Goal: Information Seeking & Learning: Understand process/instructions

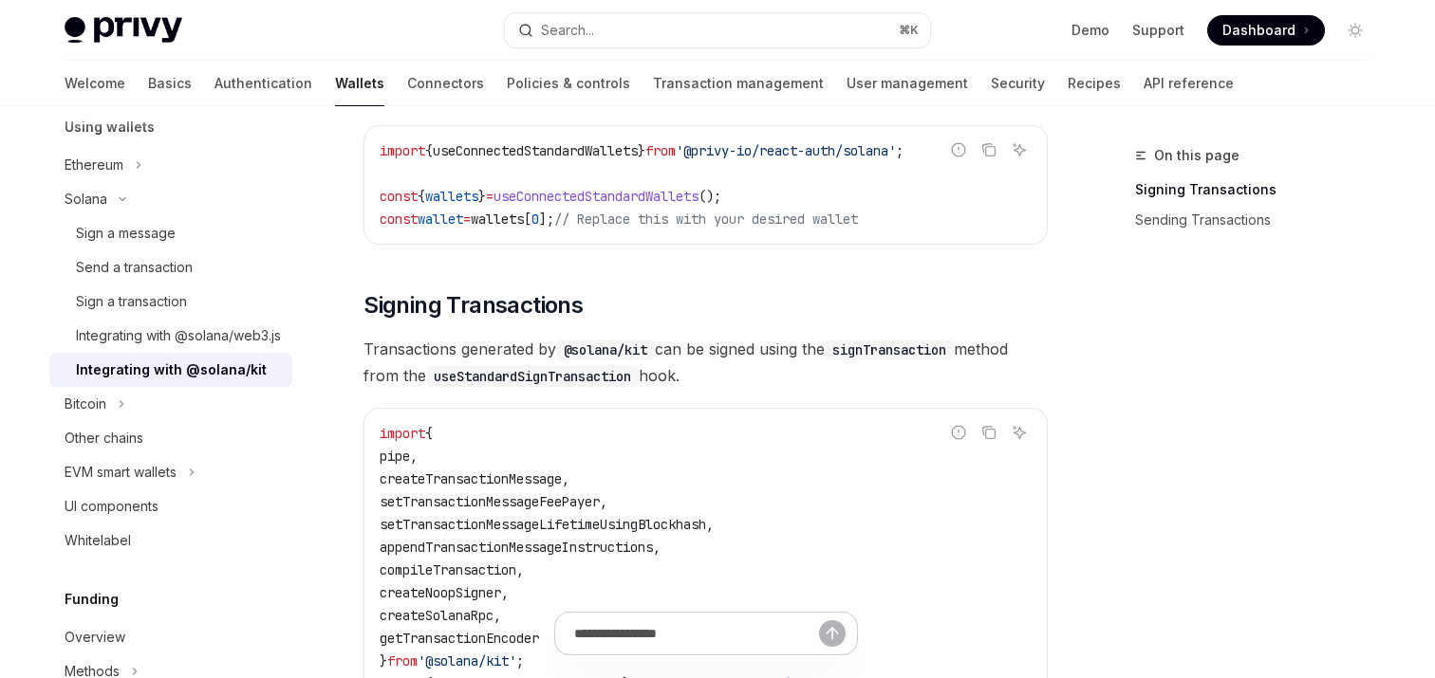
scroll to position [442, 0]
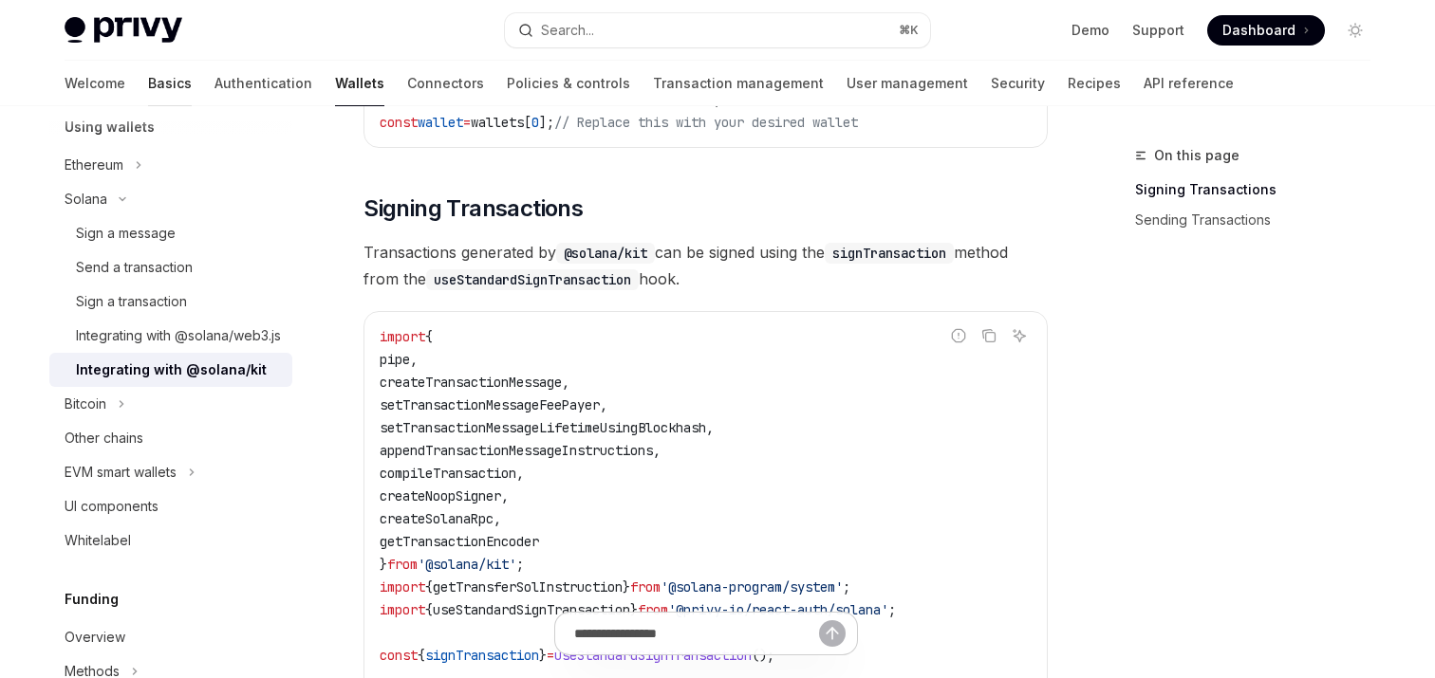
click at [148, 94] on link "Basics" at bounding box center [170, 84] width 44 height 46
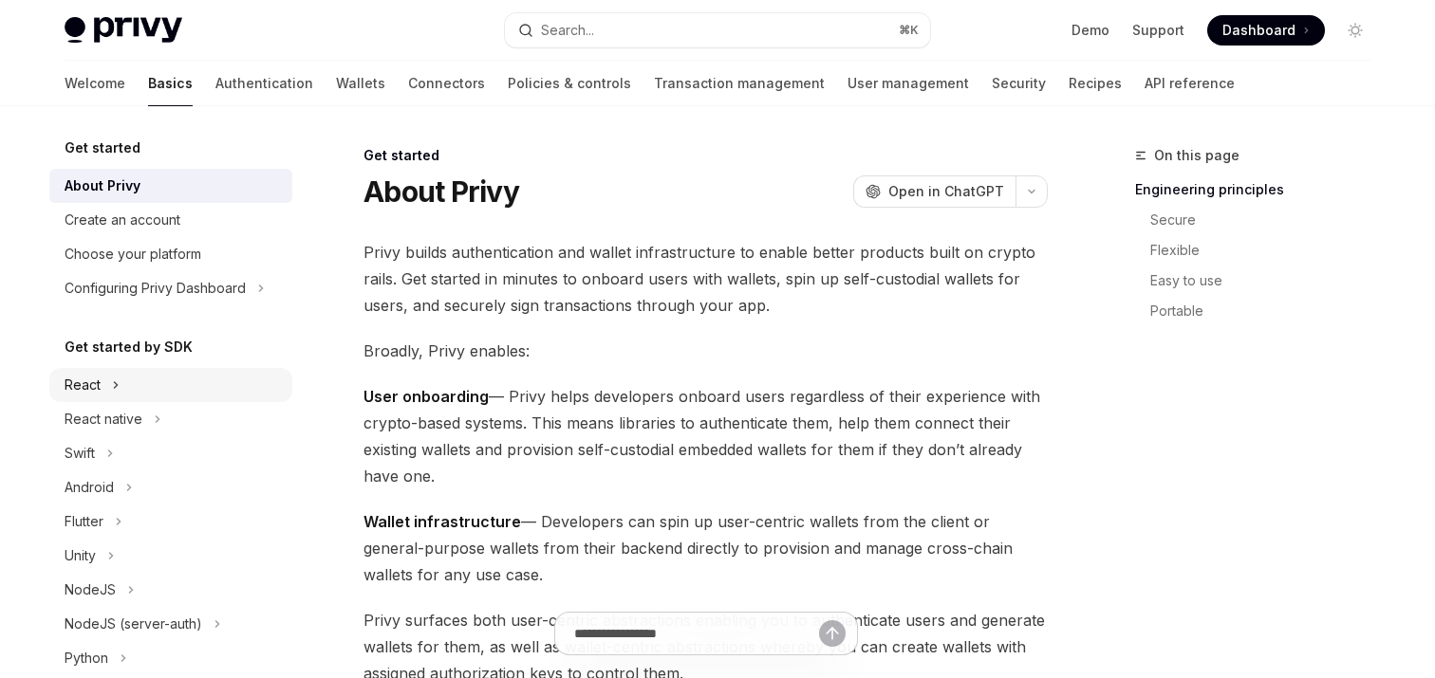
click at [116, 381] on icon at bounding box center [116, 385] width 8 height 23
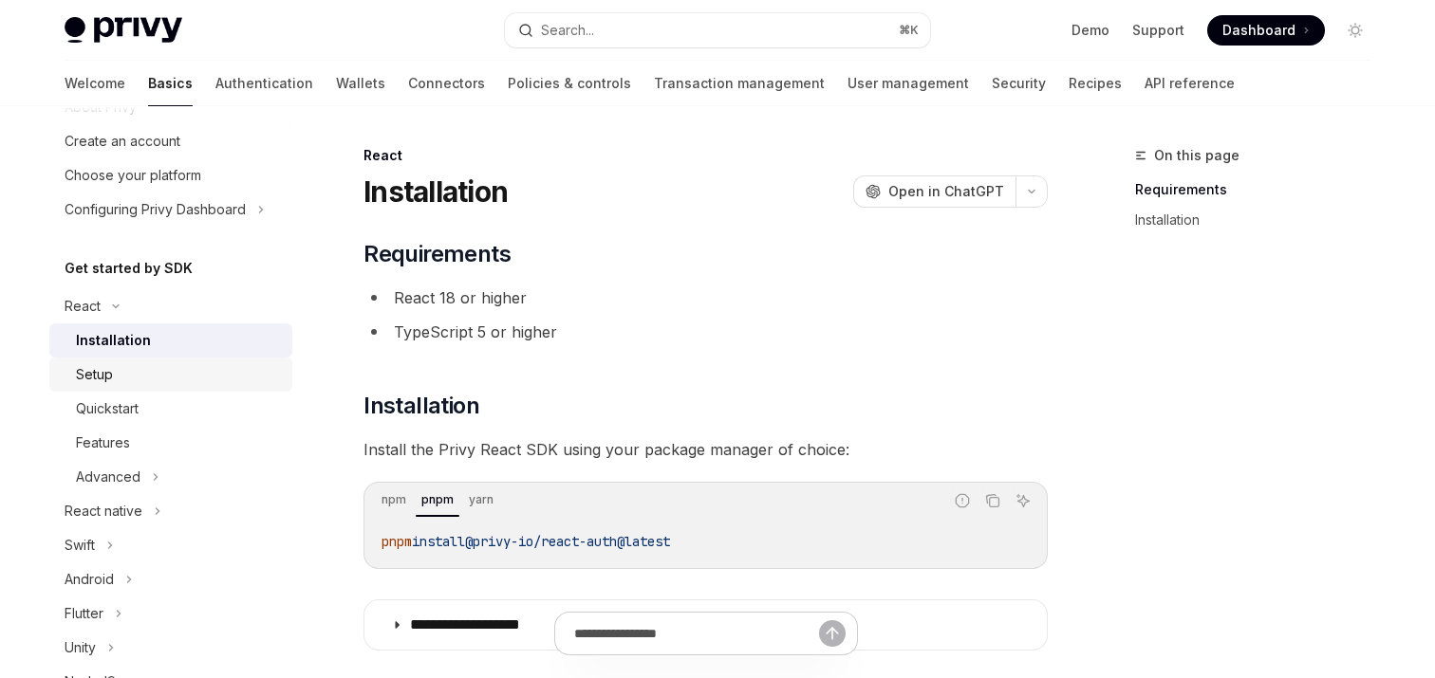
scroll to position [139, 0]
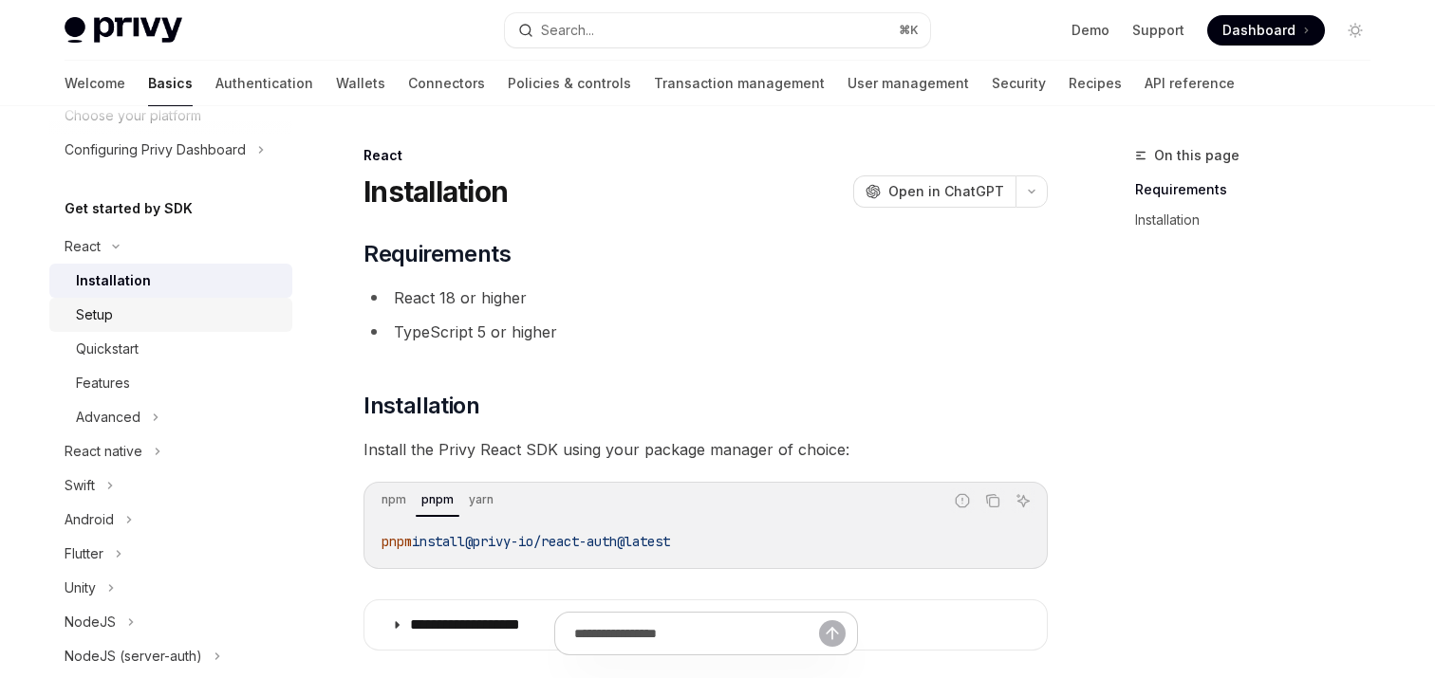
click at [121, 313] on div "Setup" at bounding box center [178, 315] width 205 height 23
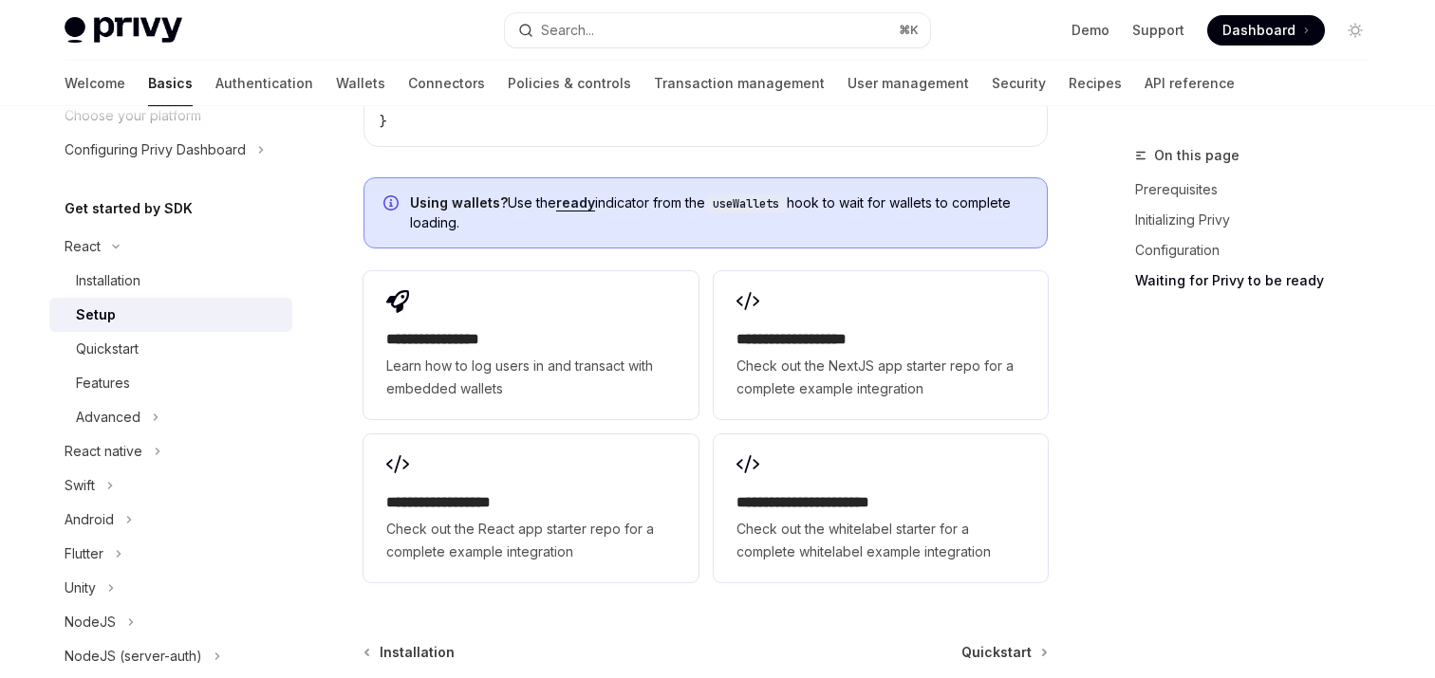
scroll to position [2514, 0]
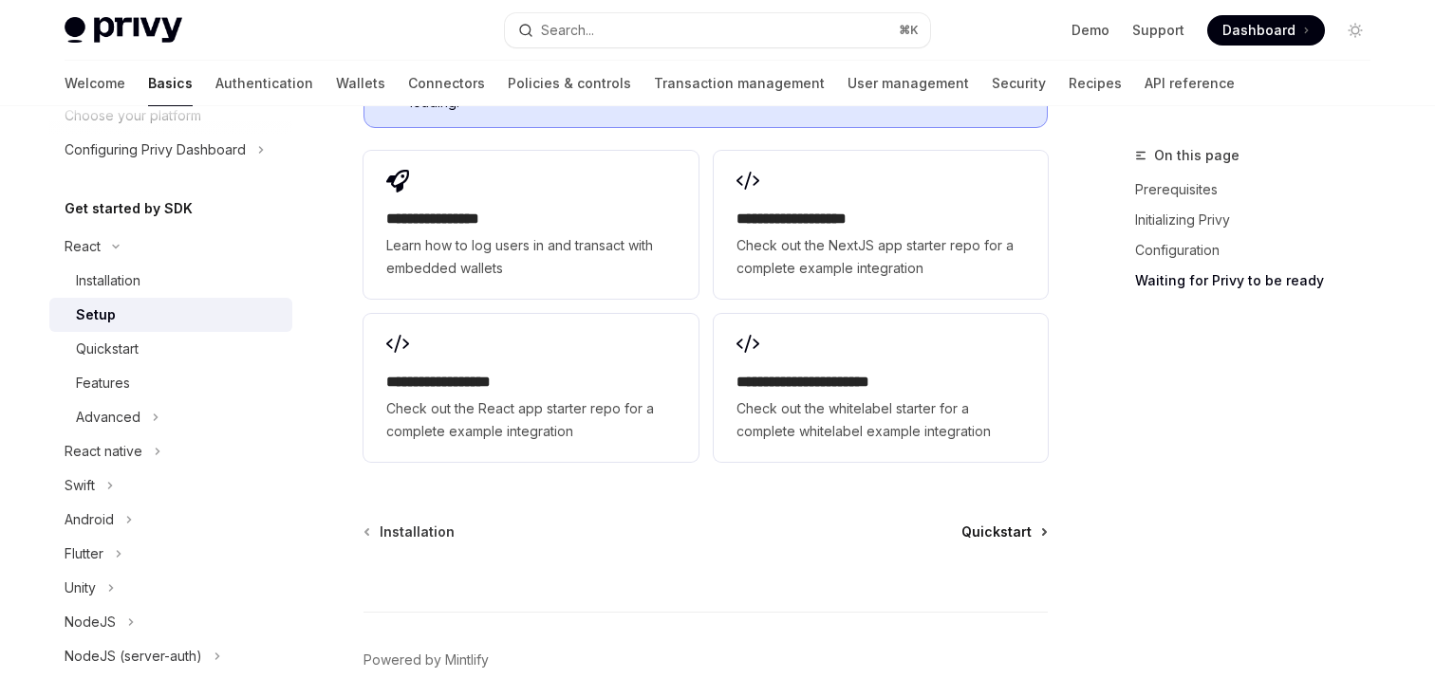
click at [1006, 540] on span "Quickstart" at bounding box center [996, 532] width 70 height 19
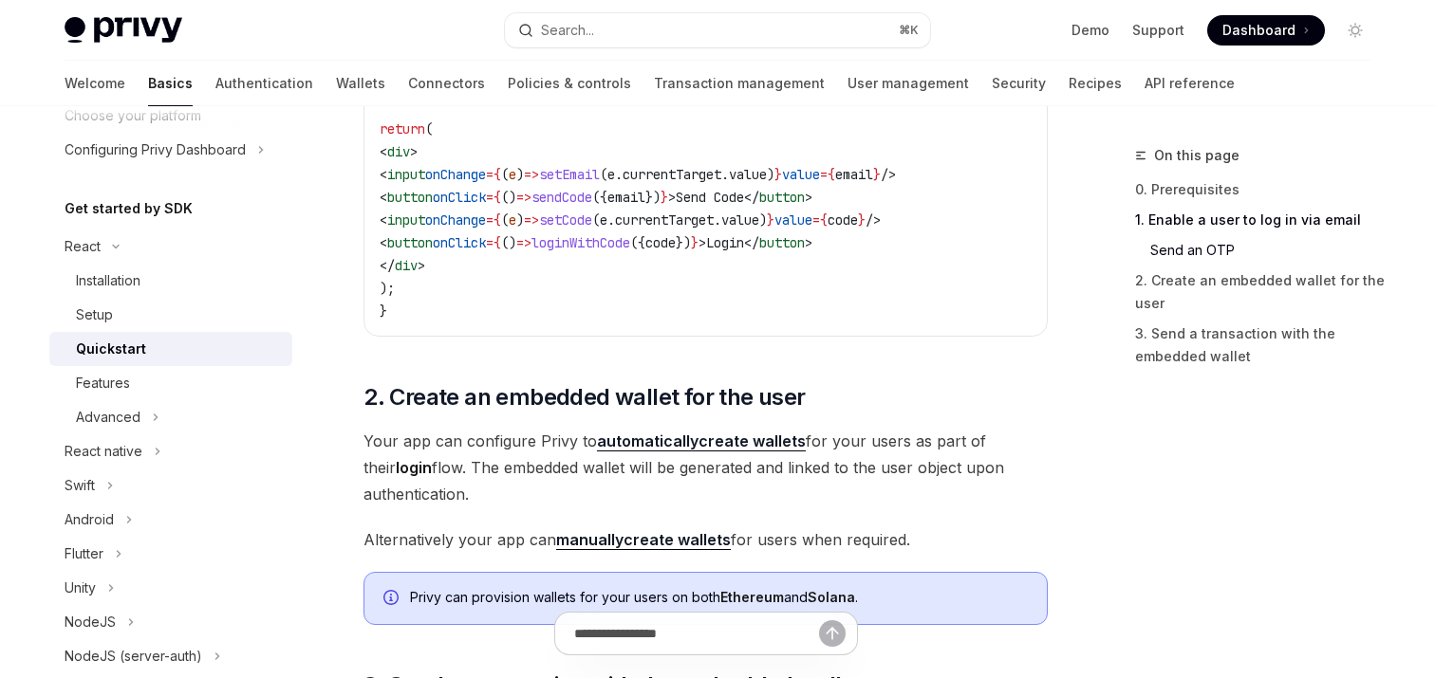
scroll to position [1521, 0]
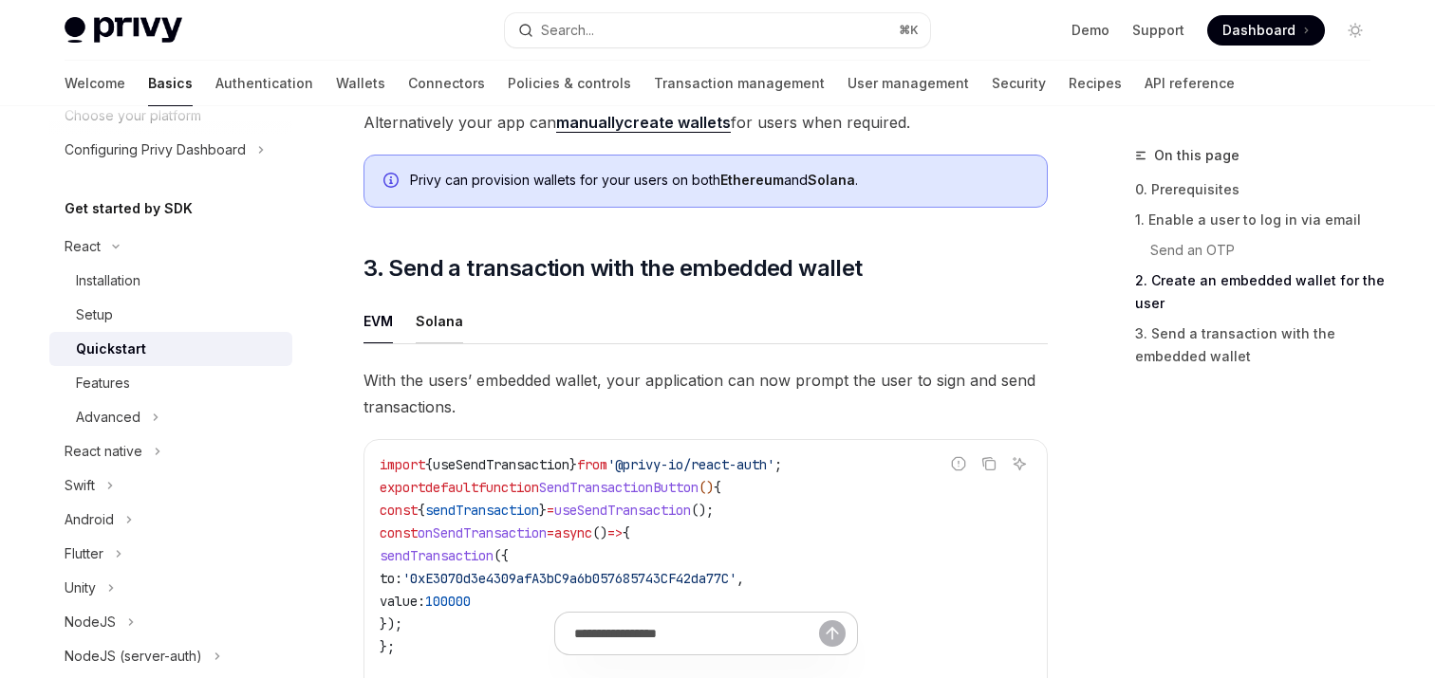
click at [432, 342] on button "Solana" at bounding box center [439, 321] width 47 height 45
type textarea "*"
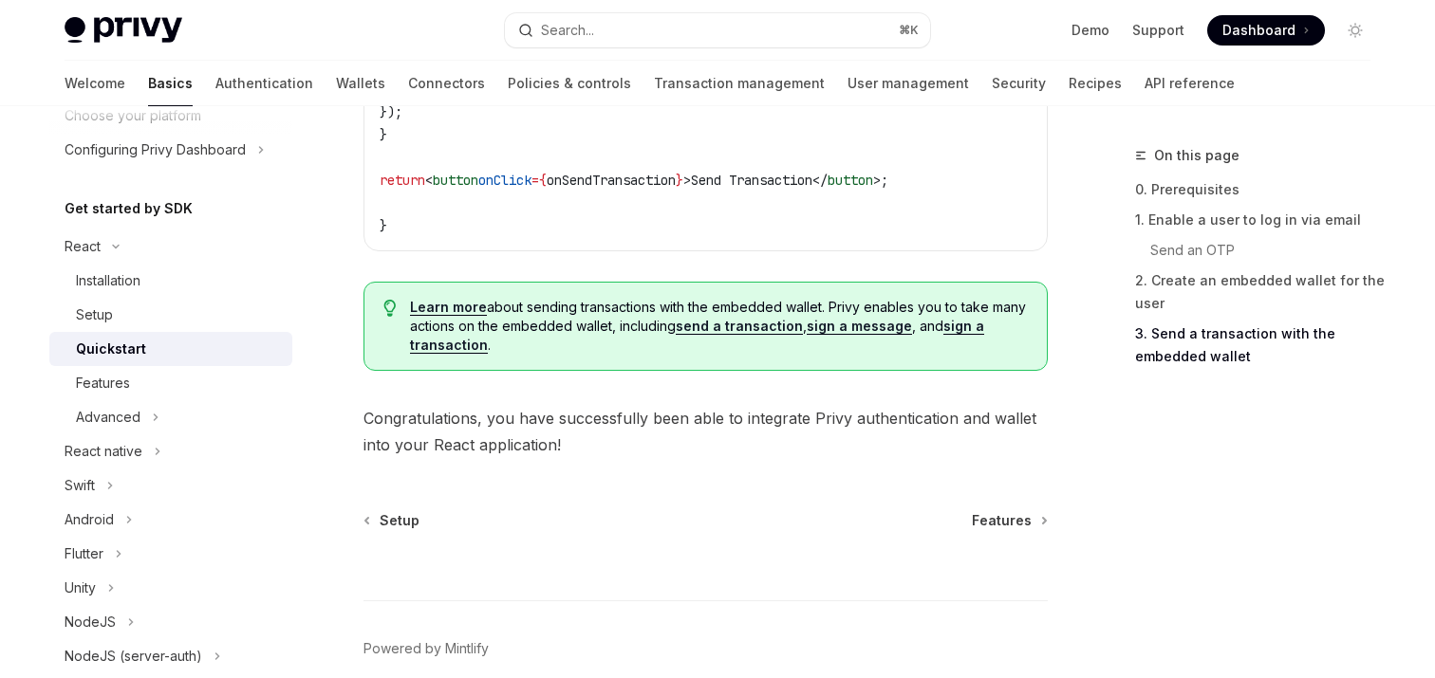
scroll to position [2269, 0]
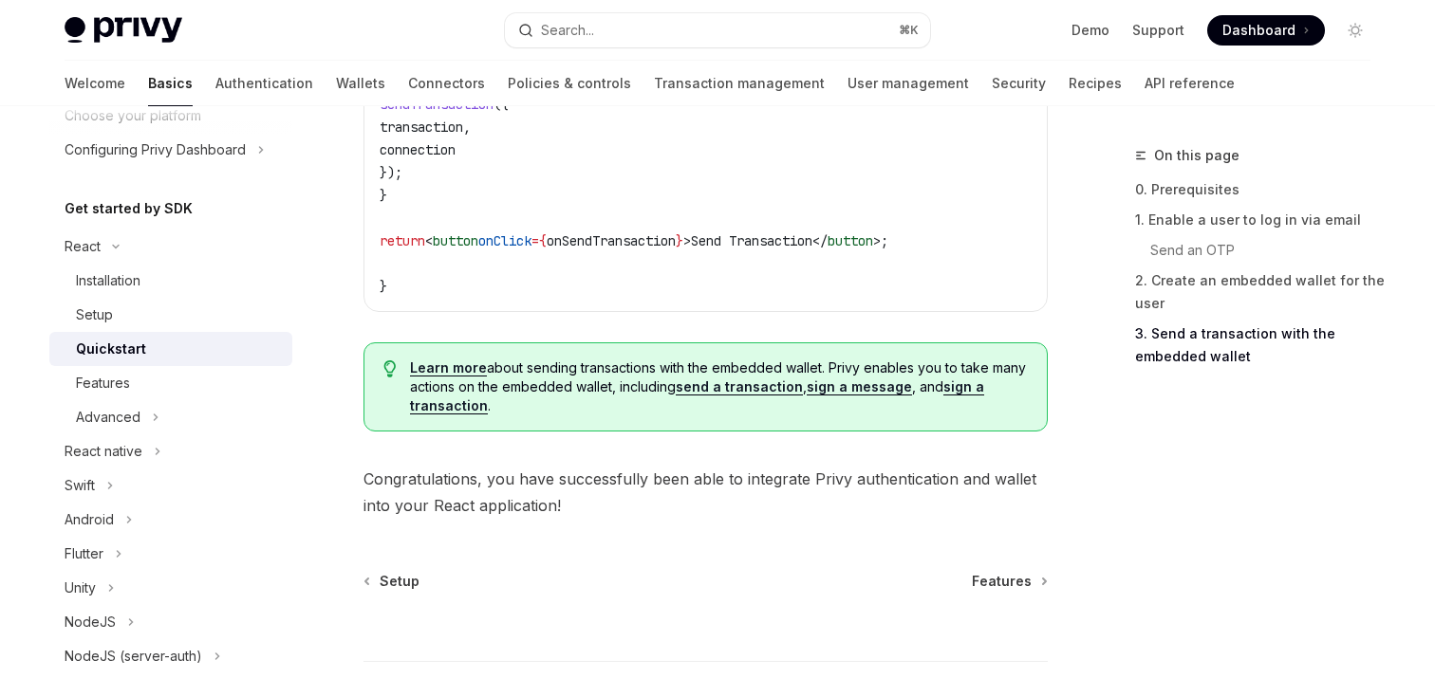
click at [745, 396] on link "send a transaction" at bounding box center [739, 387] width 127 height 17
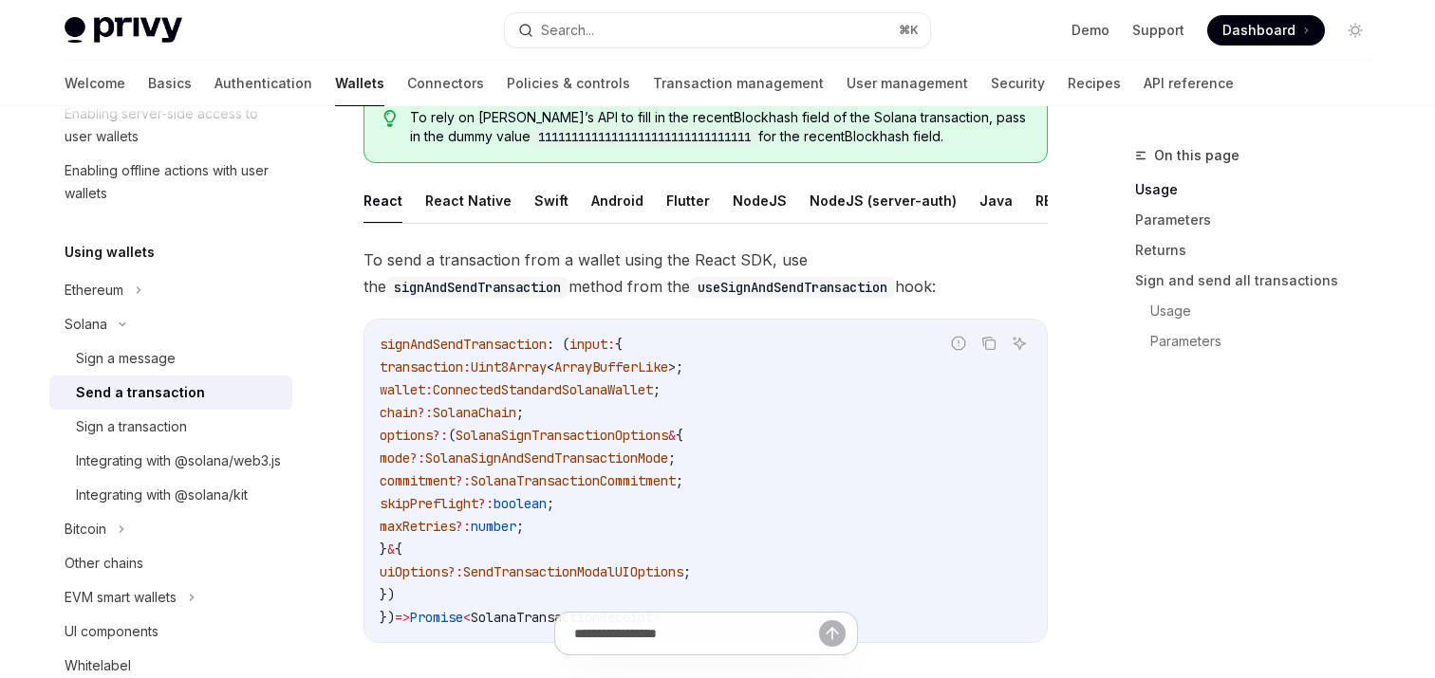
scroll to position [229, 0]
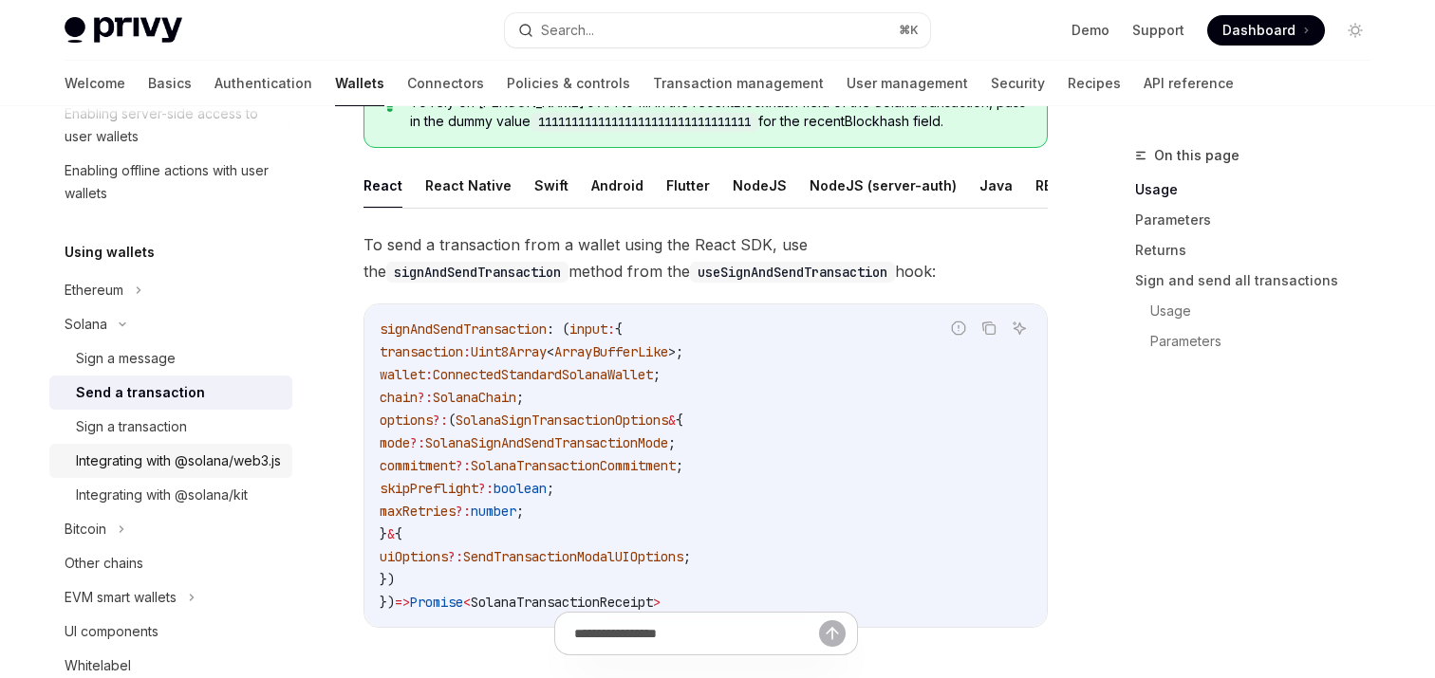
click at [166, 473] on div "Integrating with @solana/web3.js" at bounding box center [178, 461] width 205 height 23
click at [169, 507] on div "Integrating with @solana/kit" at bounding box center [162, 495] width 172 height 23
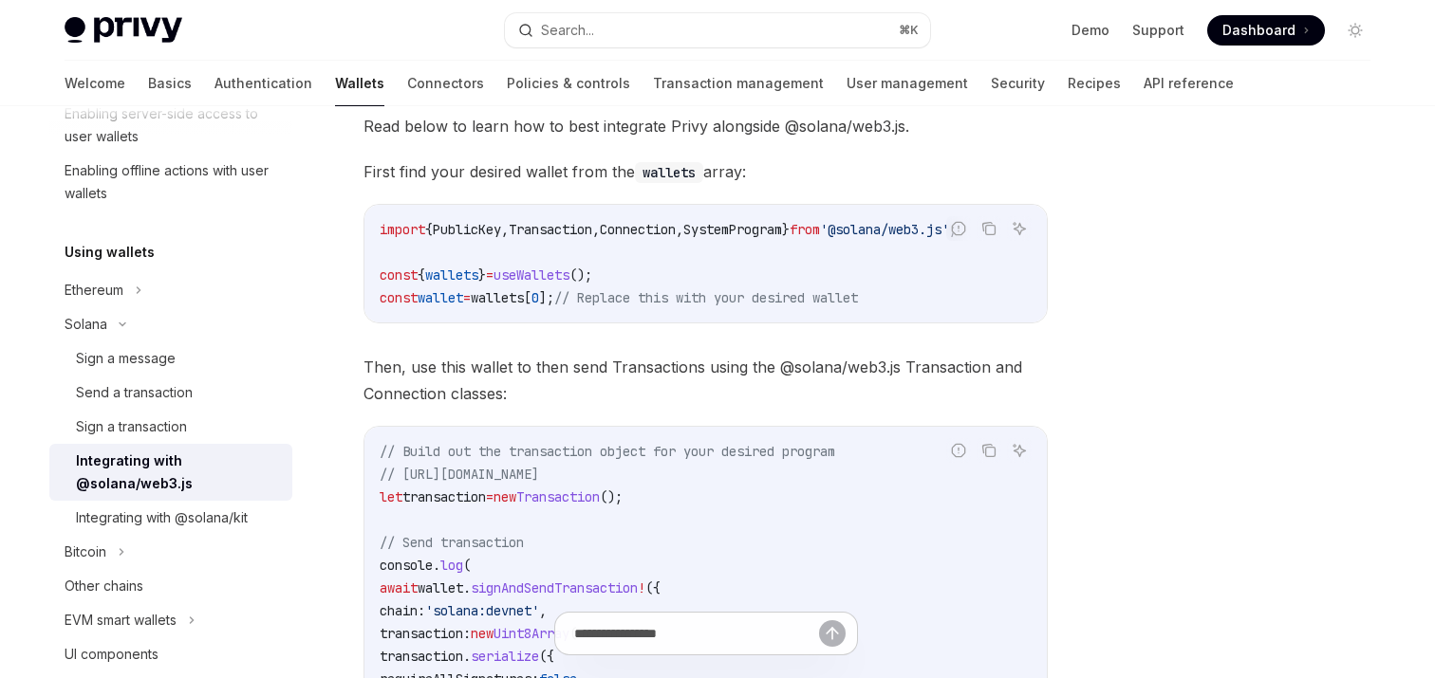
scroll to position [304, 0]
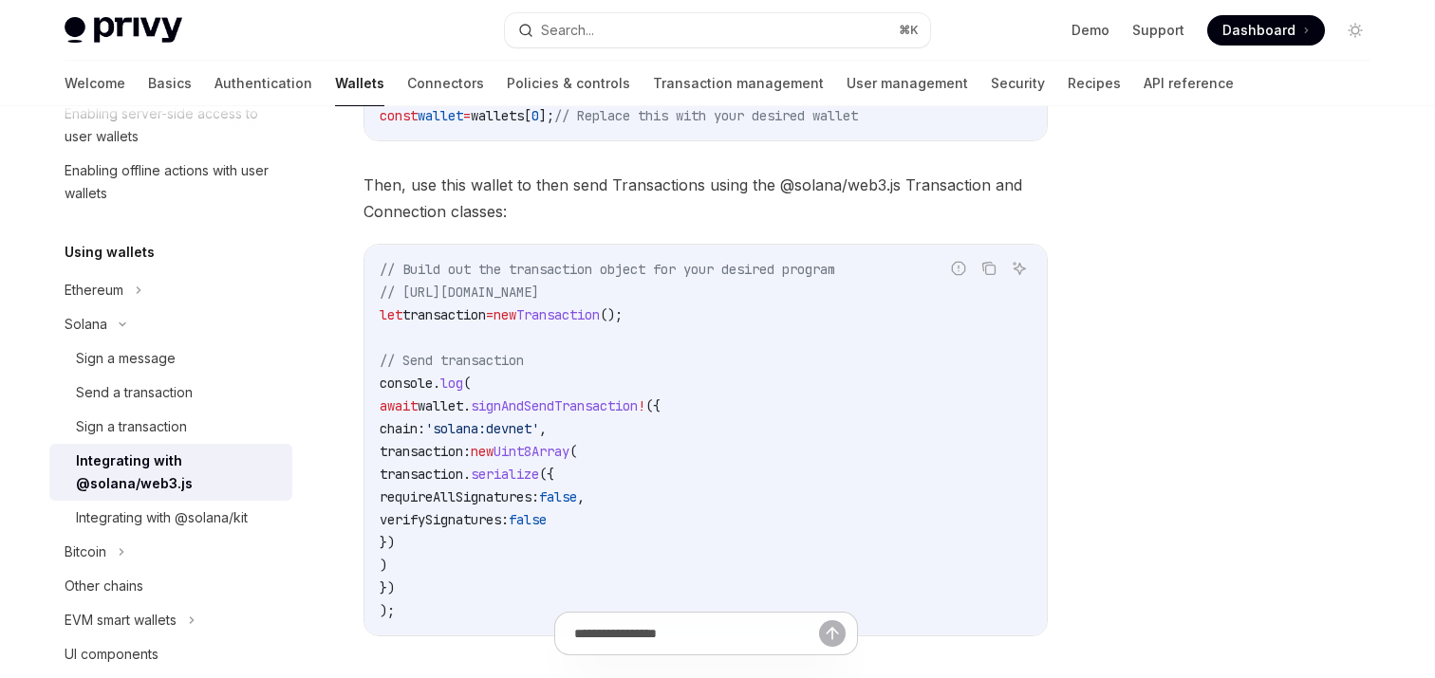
type textarea "*"
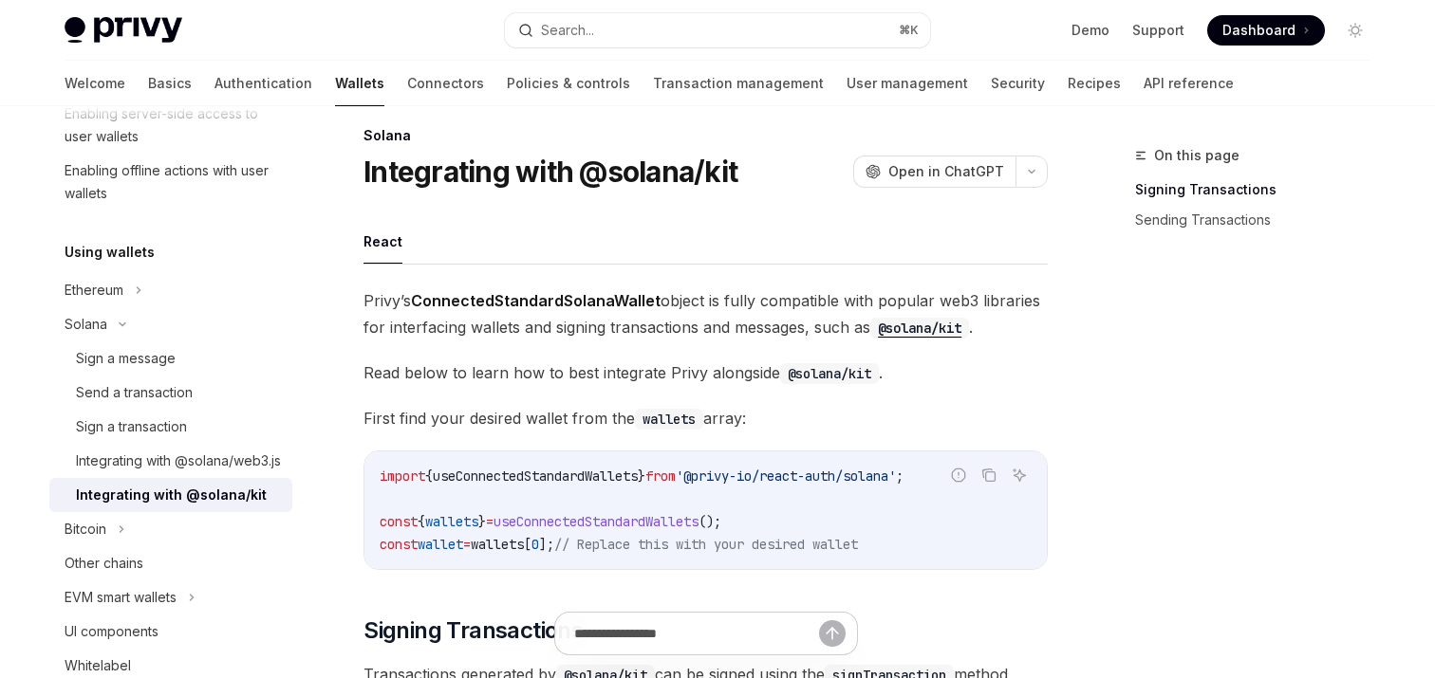
scroll to position [22, 0]
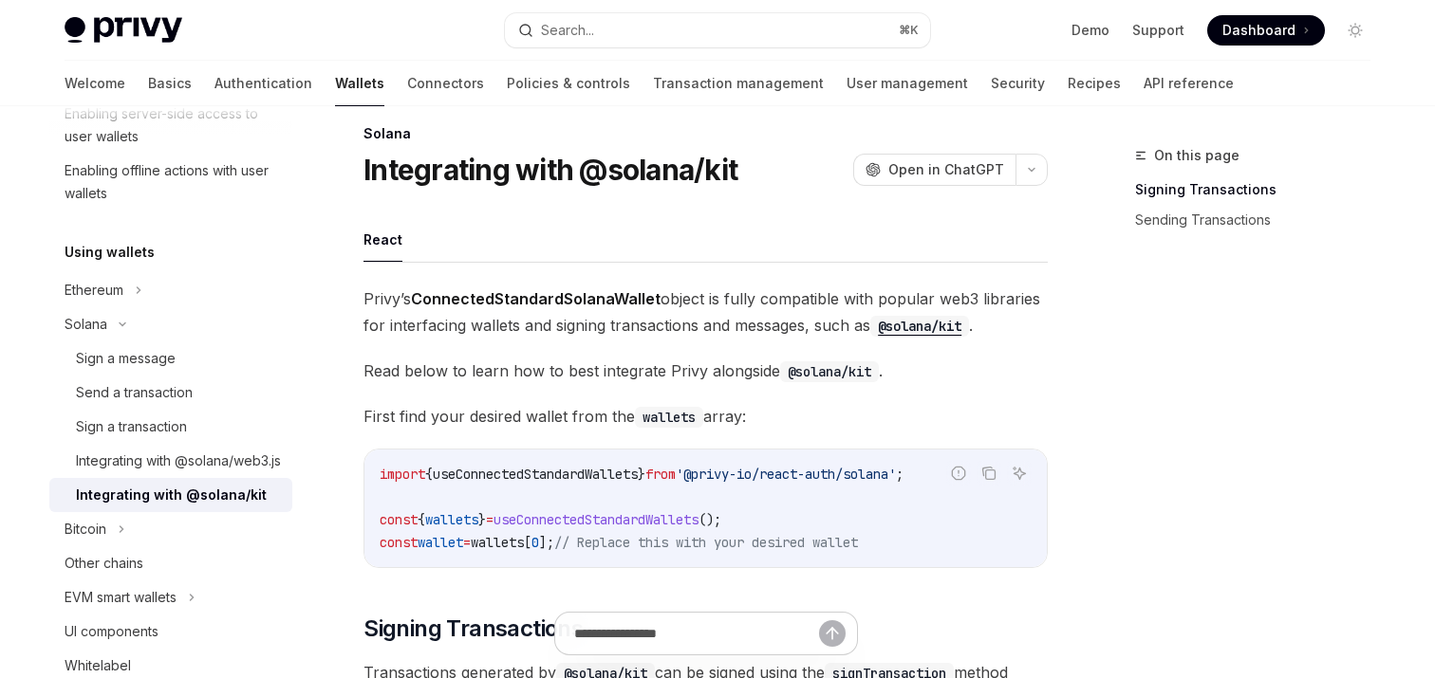
click at [603, 516] on span "useConnectedStandardWallets" at bounding box center [595, 519] width 205 height 17
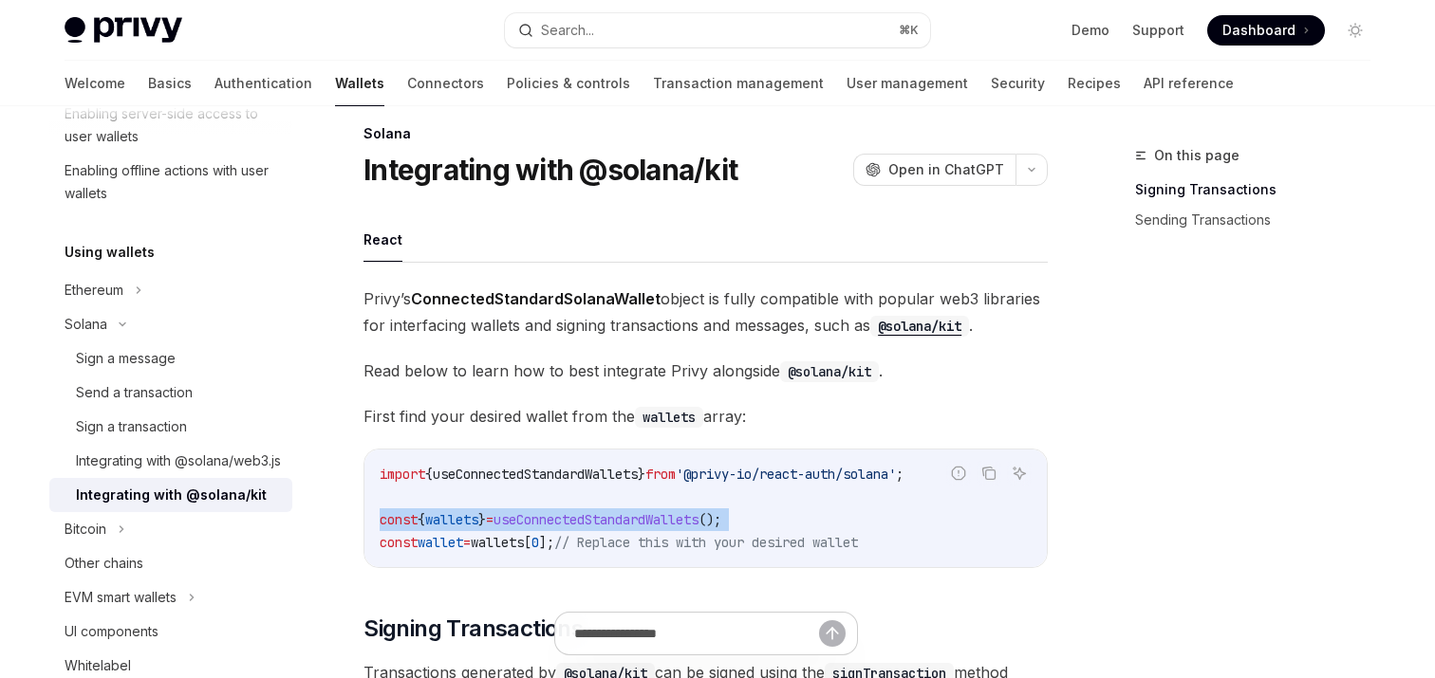
click at [603, 516] on span "useConnectedStandardWallets" at bounding box center [595, 519] width 205 height 17
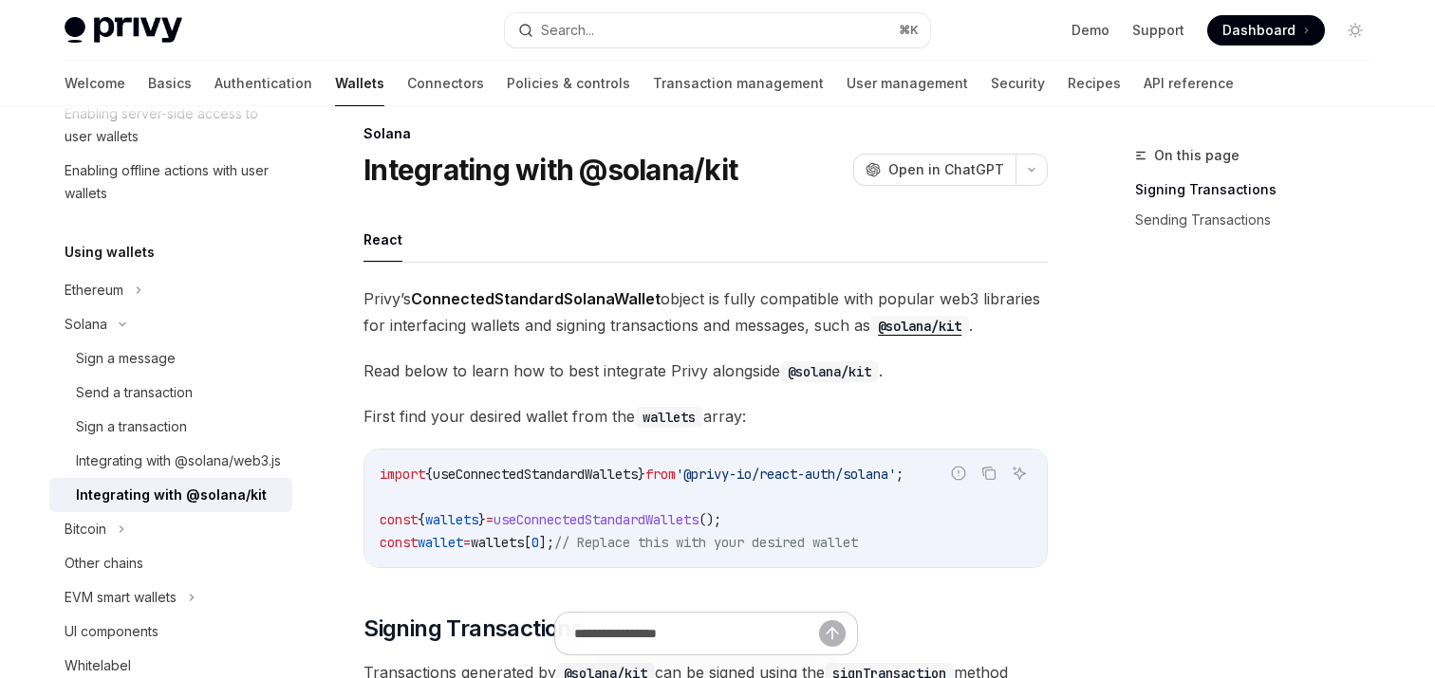
click at [596, 473] on span "useConnectedStandardWallets" at bounding box center [535, 474] width 205 height 17
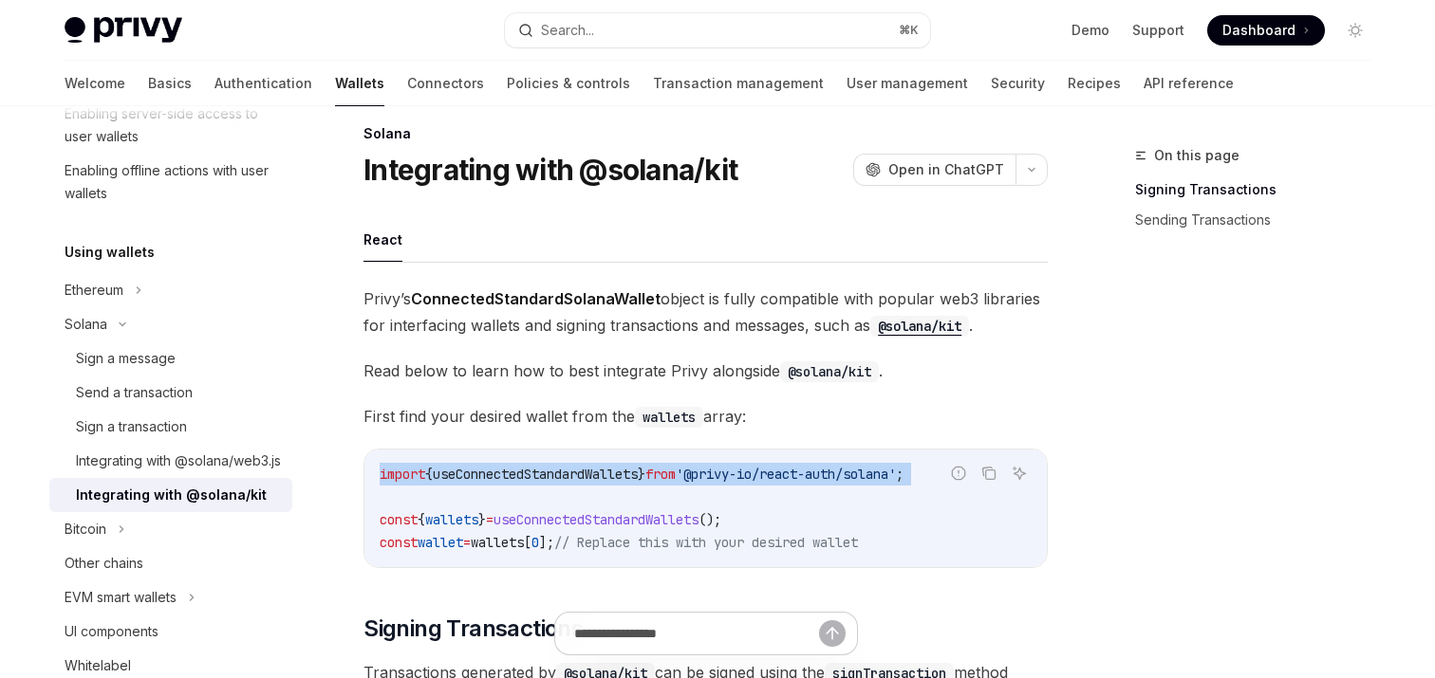
click at [596, 473] on span "useConnectedStandardWallets" at bounding box center [535, 474] width 205 height 17
copy code "import { useConnectedStandardWallets } from '@privy-io/react-auth/solana' ;"
click at [557, 518] on span "useConnectedStandardWallets" at bounding box center [595, 519] width 205 height 17
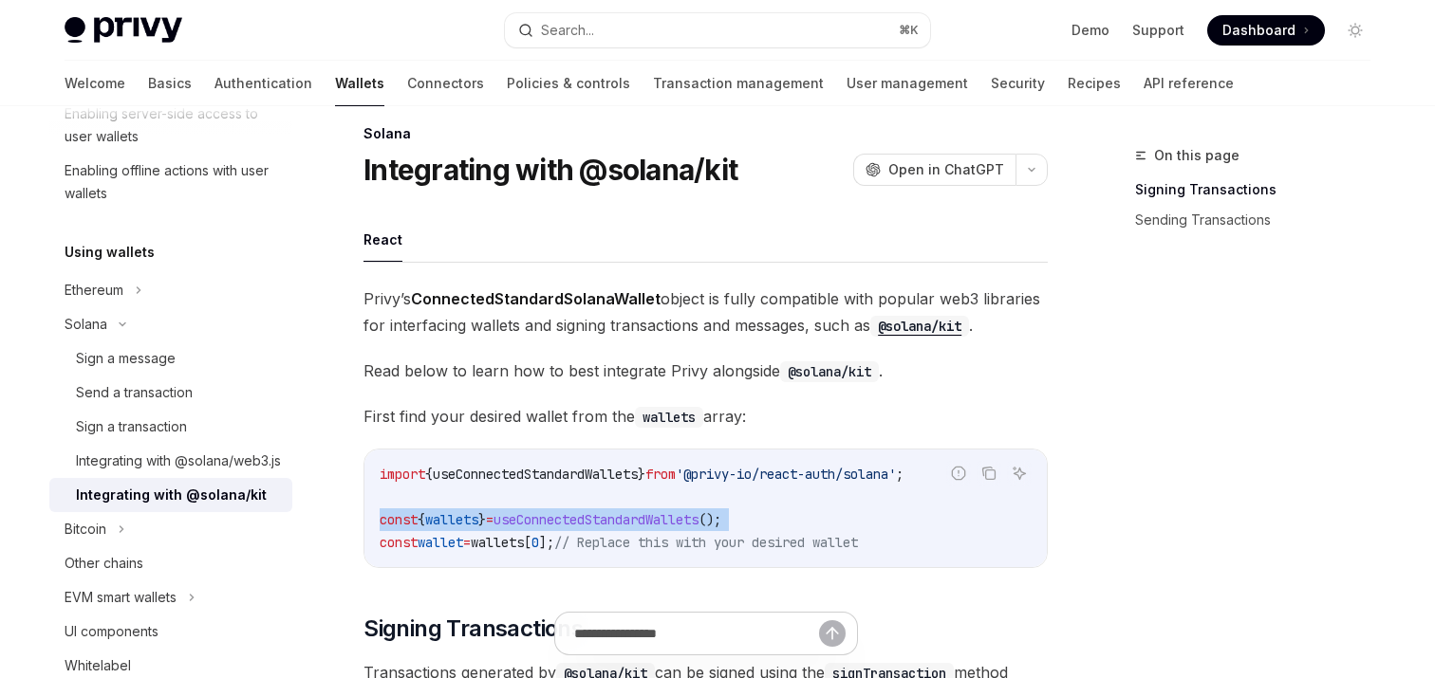
click at [557, 518] on span "useConnectedStandardWallets" at bounding box center [595, 519] width 205 height 17
copy code "const { wallets } = useConnectedStandardWallets ();"
click at [554, 539] on span "];" at bounding box center [546, 542] width 15 height 17
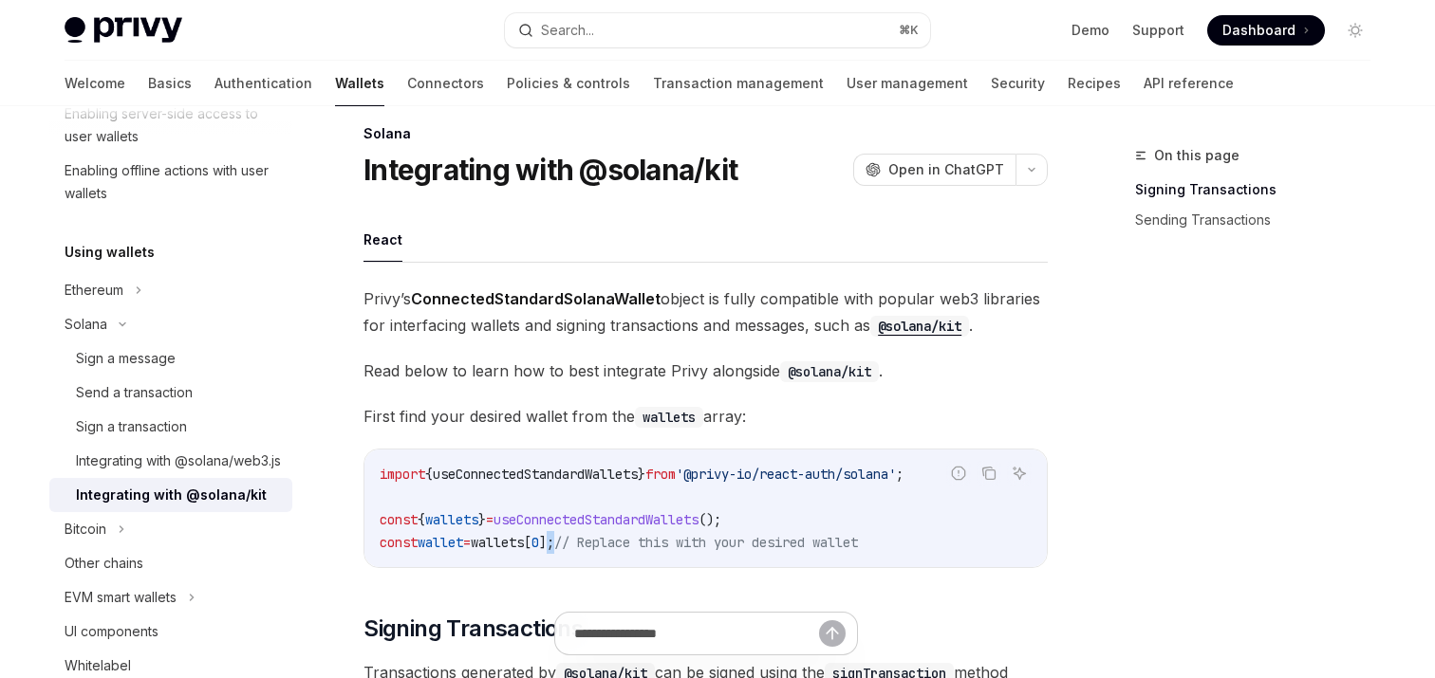
click at [554, 539] on span "];" at bounding box center [546, 542] width 15 height 17
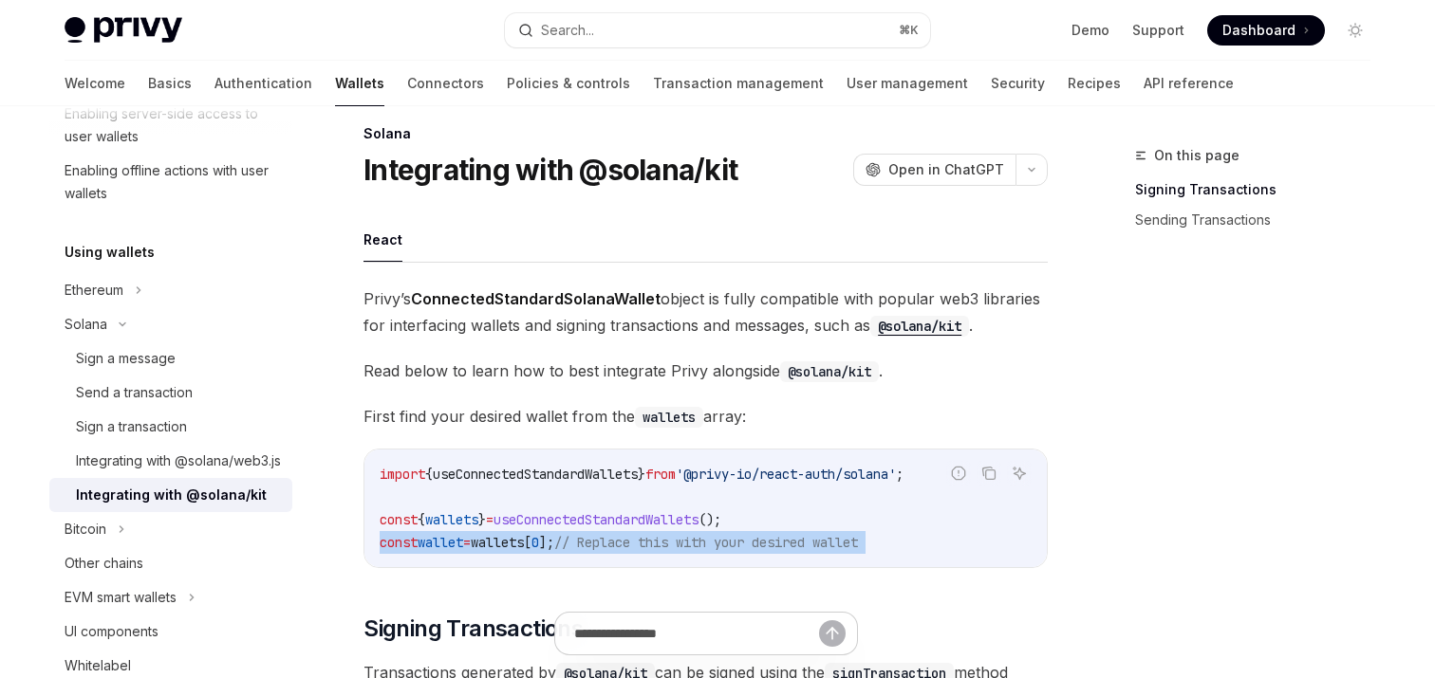
click at [554, 539] on span "];" at bounding box center [546, 542] width 15 height 17
copy code "const wallet = wallets [ 0 ]; // Replace this with your desired wallet"
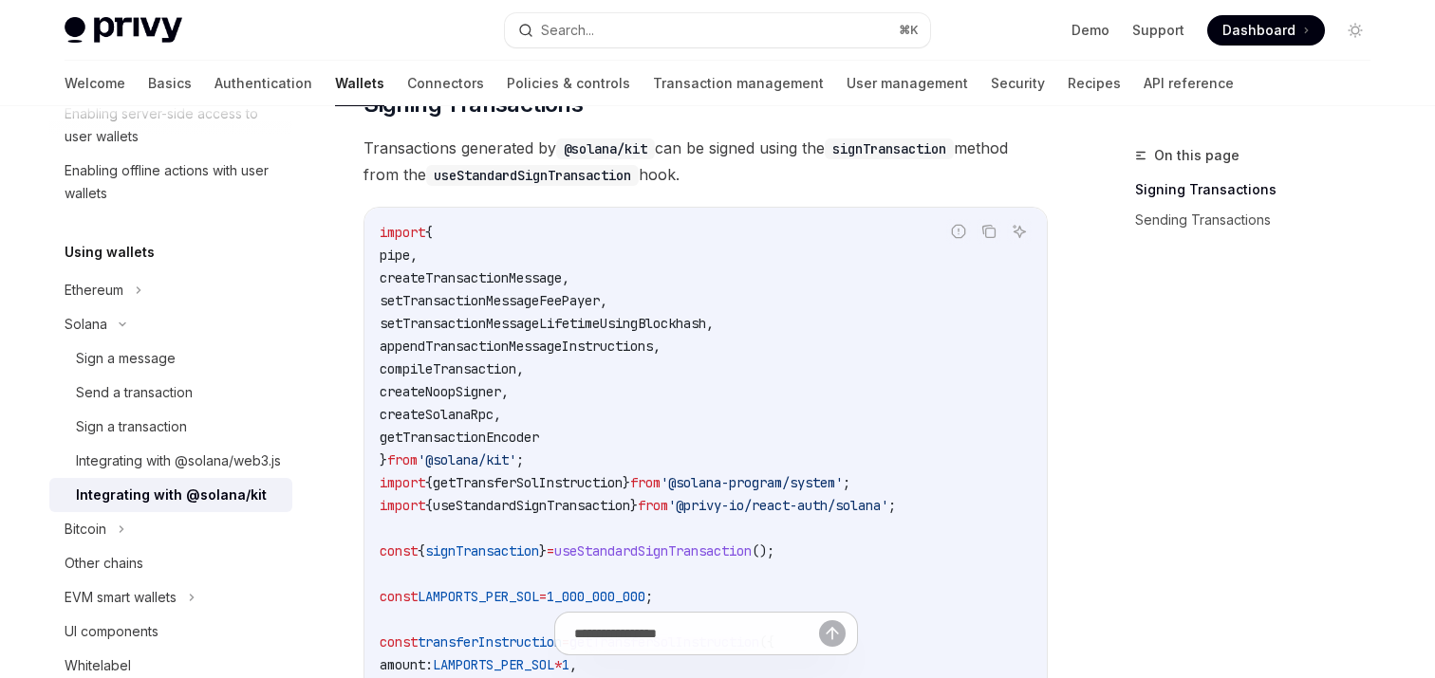
scroll to position [510, 0]
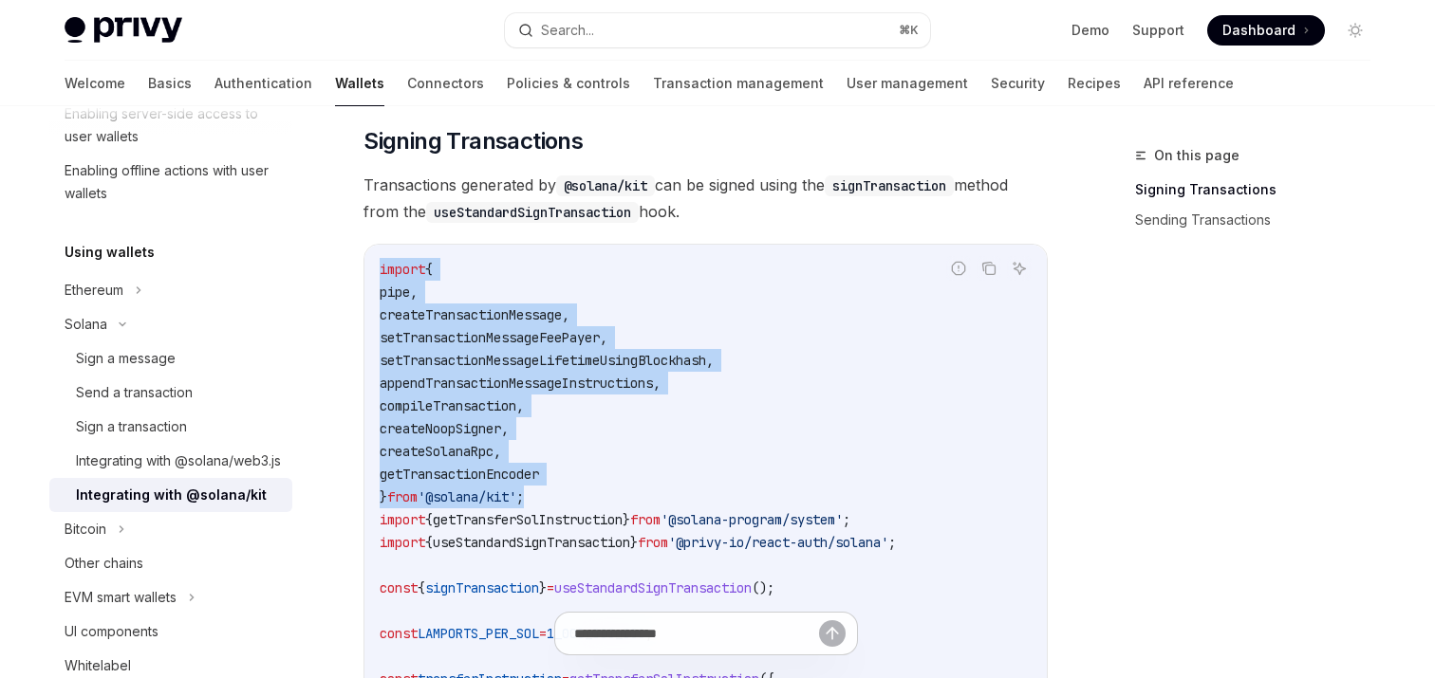
drag, startPoint x: 554, startPoint y: 505, endPoint x: 375, endPoint y: 269, distance: 295.9
copy code "import { pipe , createTransactionMessage , setTransactionMessageFeePayer , setT…"
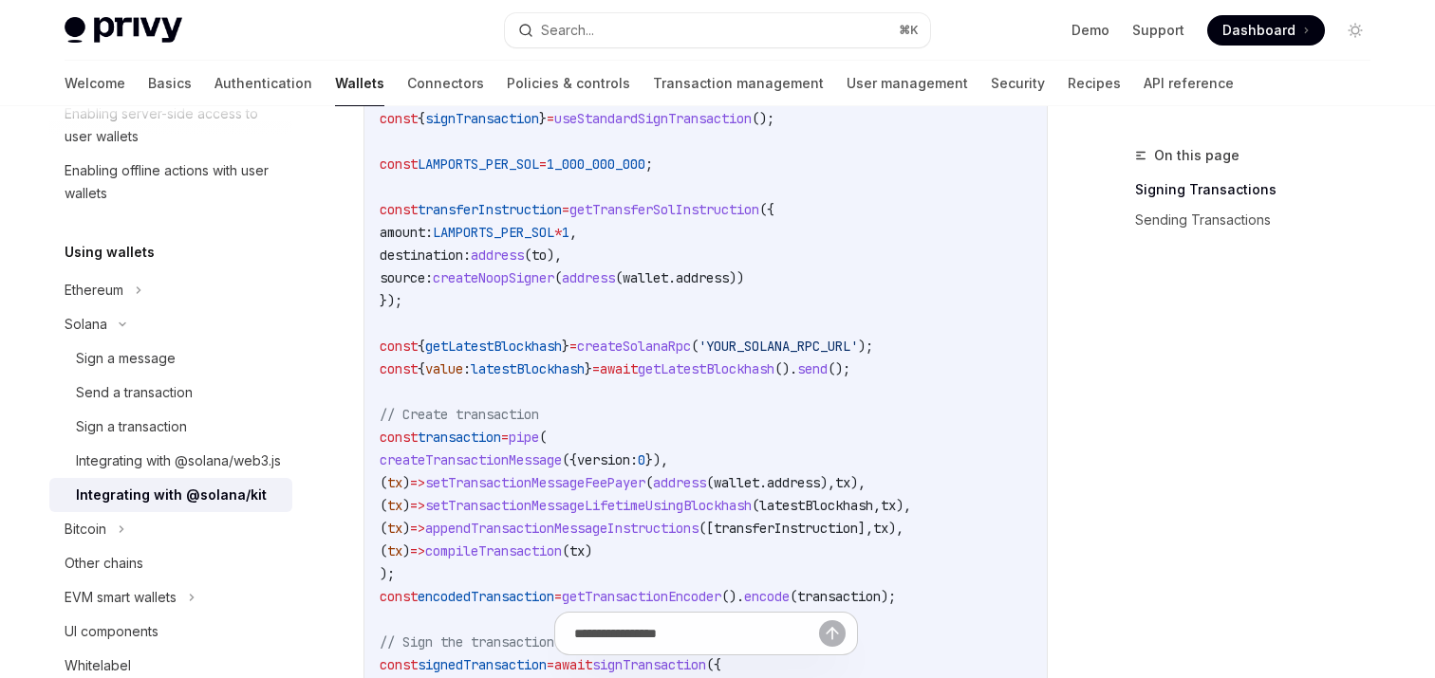
scroll to position [927, 0]
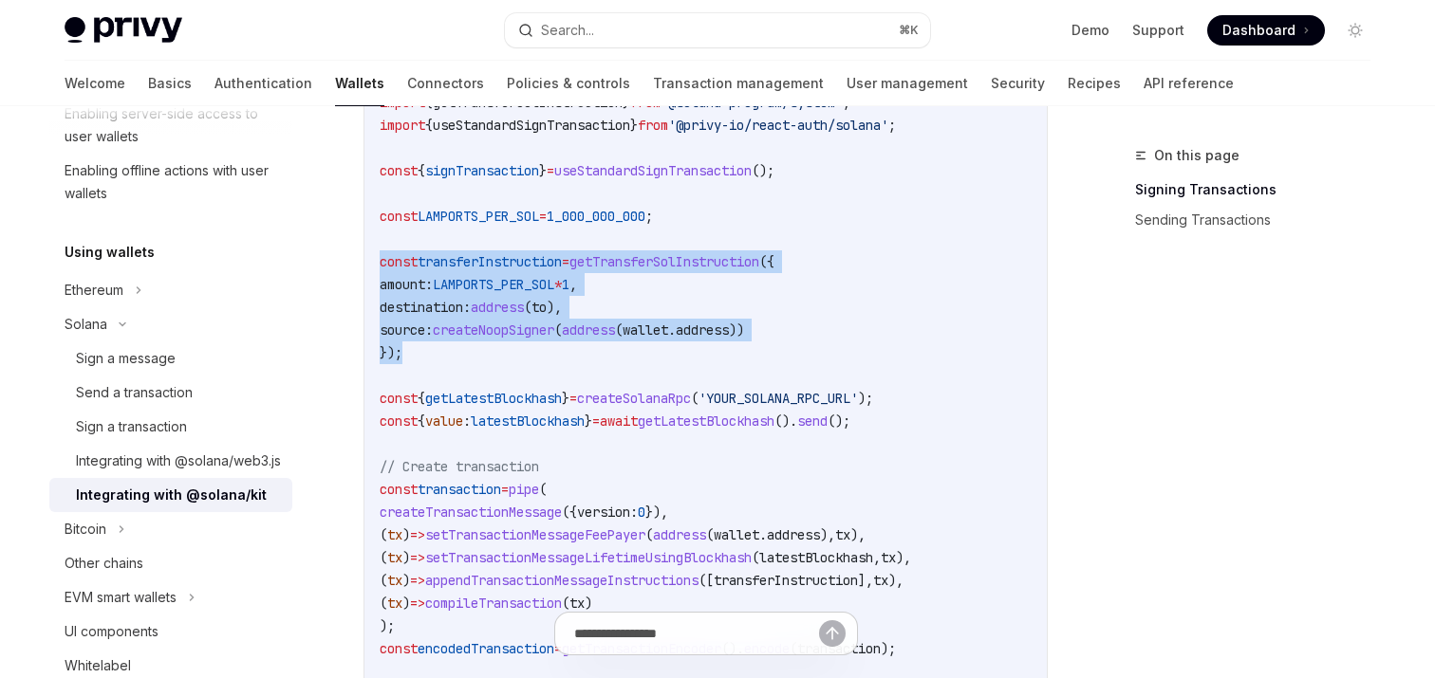
drag, startPoint x: 415, startPoint y: 349, endPoint x: 376, endPoint y: 262, distance: 95.6
click at [376, 262] on div "import { pipe , createTransactionMessage , setTransactionMessageFeePayer , setT…" at bounding box center [705, 318] width 682 height 983
copy code "const transferInstruction = getTransferSolInstruction ({ amount: LAMPORTS_PER_S…"
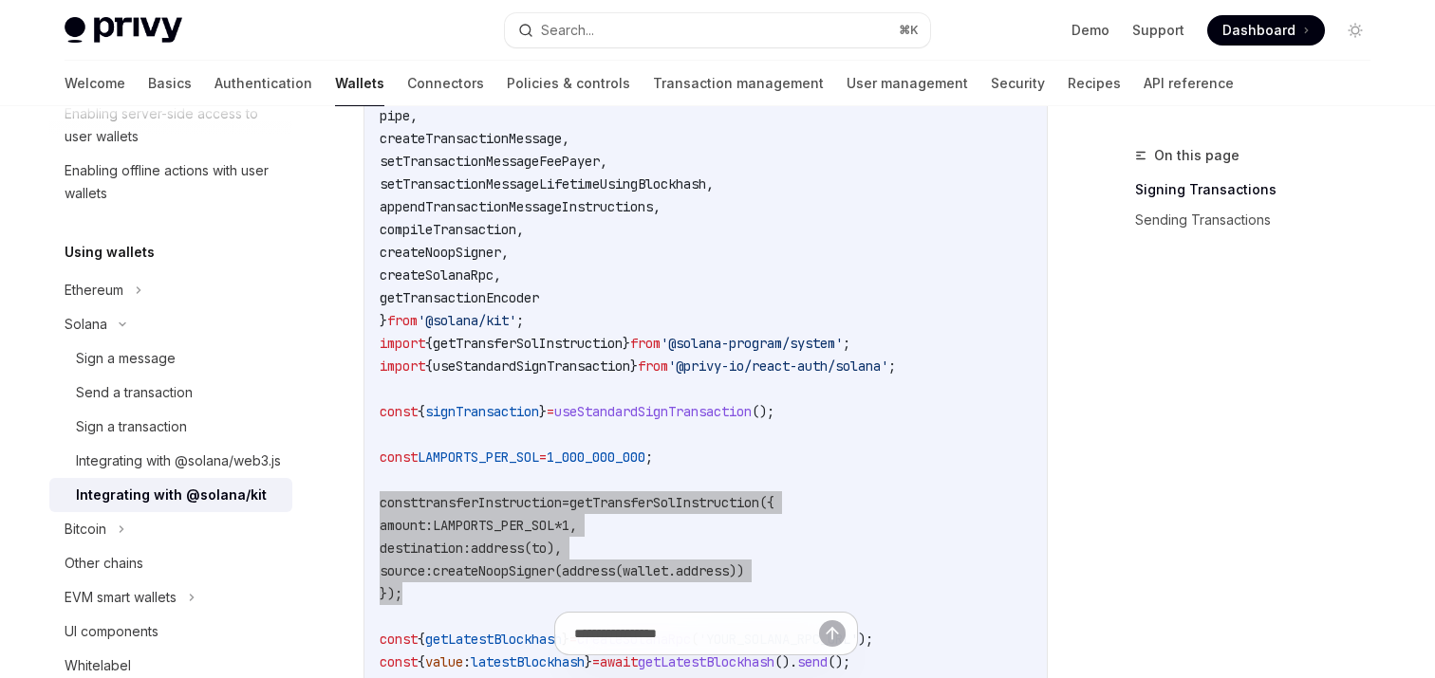
scroll to position [677, 0]
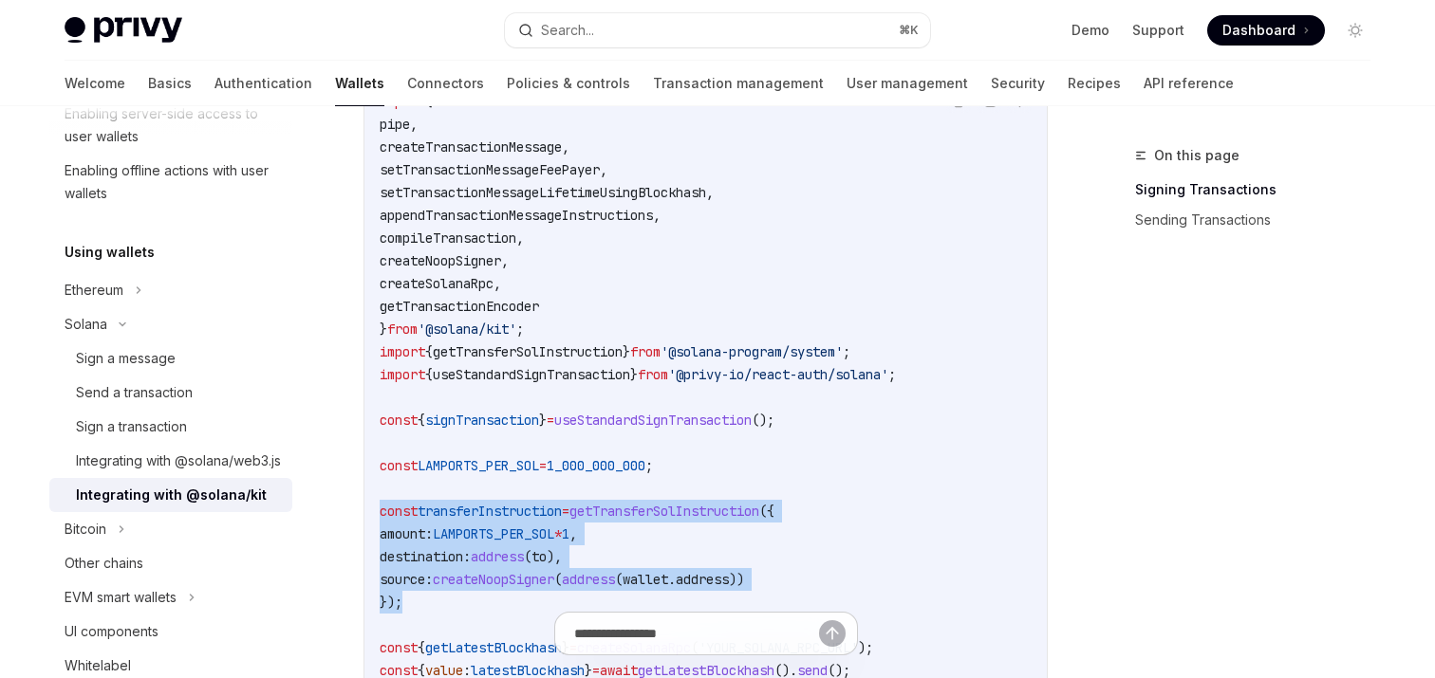
click at [622, 356] on span "getTransferSolInstruction" at bounding box center [528, 351] width 190 height 17
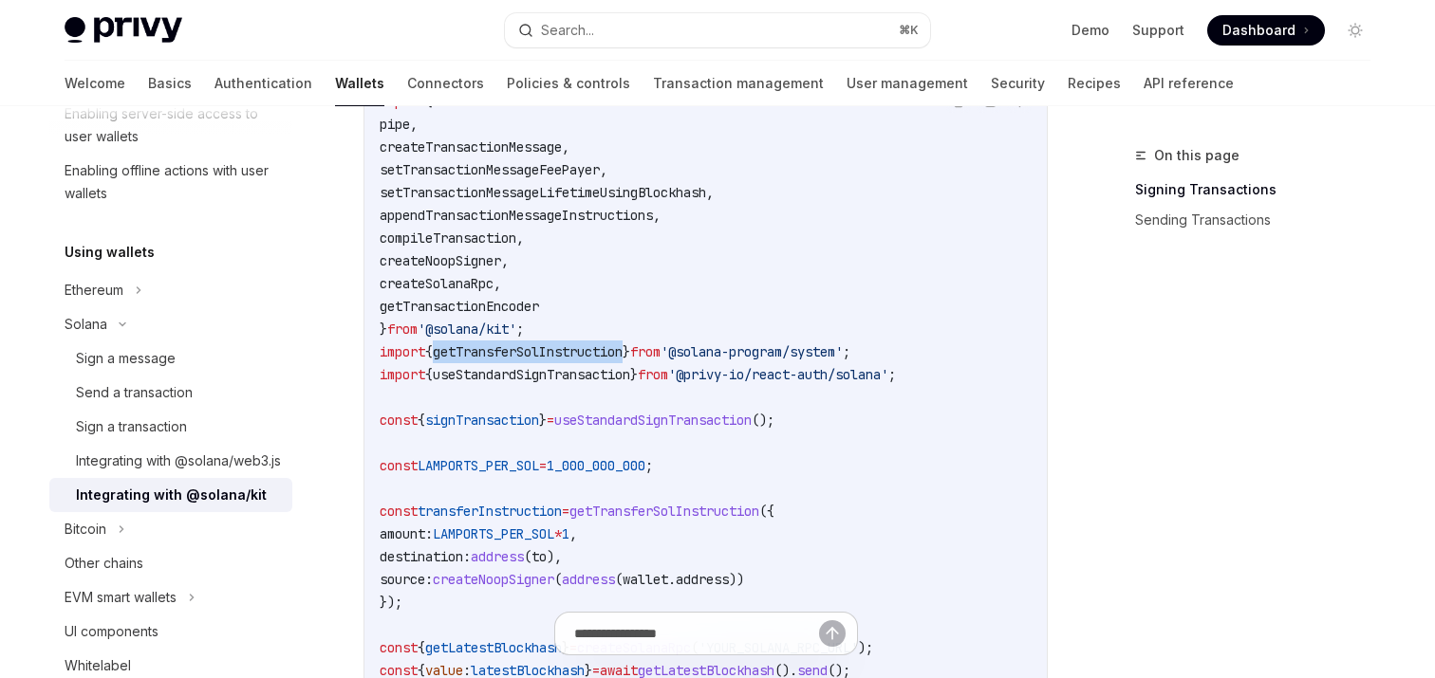
click at [622, 356] on span "getTransferSolInstruction" at bounding box center [528, 351] width 190 height 17
copy code "import { getTransferSolInstruction } from '@solana-program/system' ;"
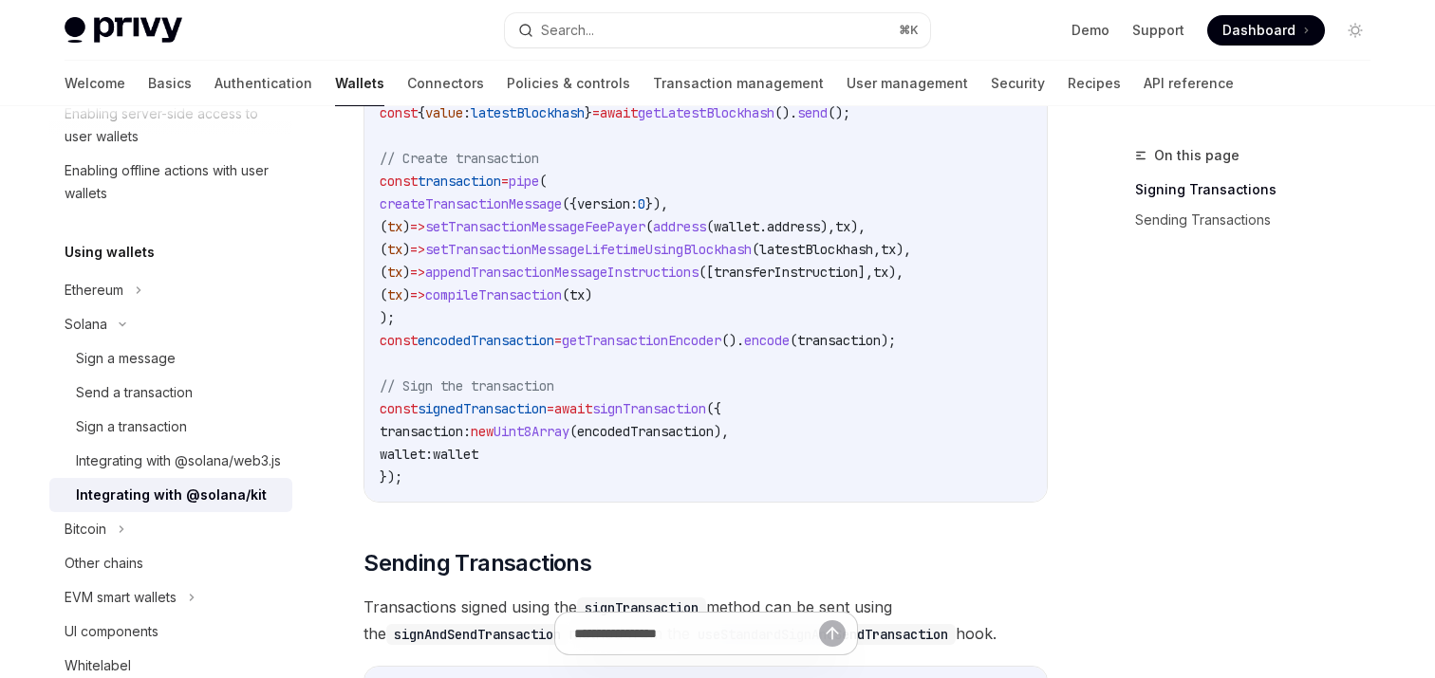
scroll to position [1122, 0]
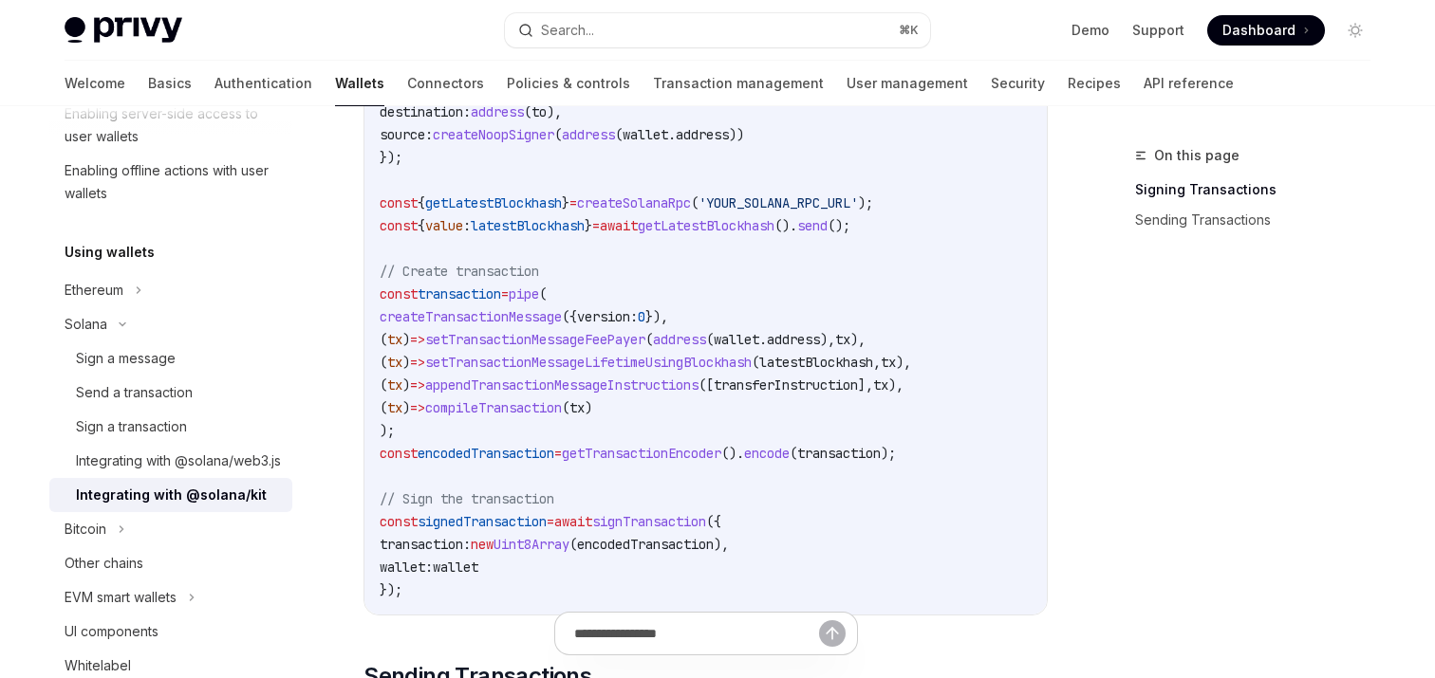
click at [511, 315] on span "createTransactionMessage" at bounding box center [471, 316] width 182 height 17
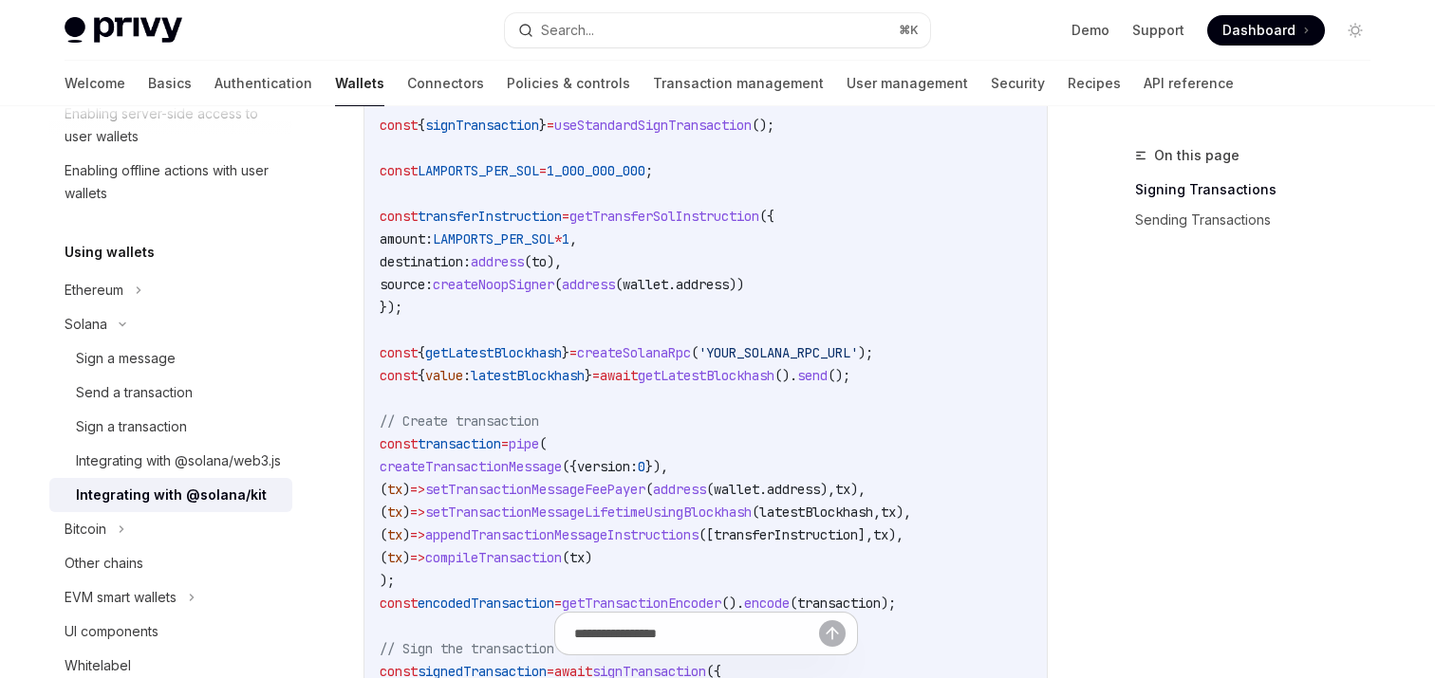
scroll to position [960, 0]
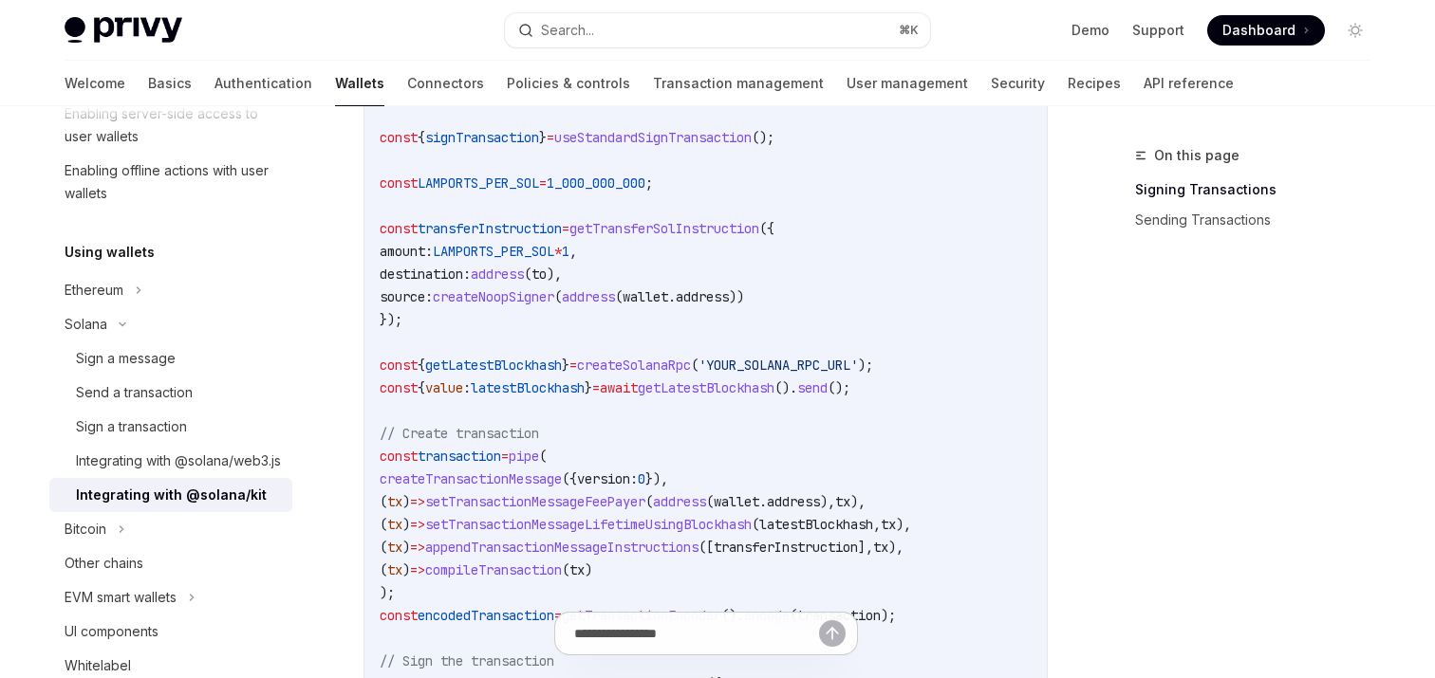
click at [562, 396] on span "latestBlockhash" at bounding box center [528, 388] width 114 height 17
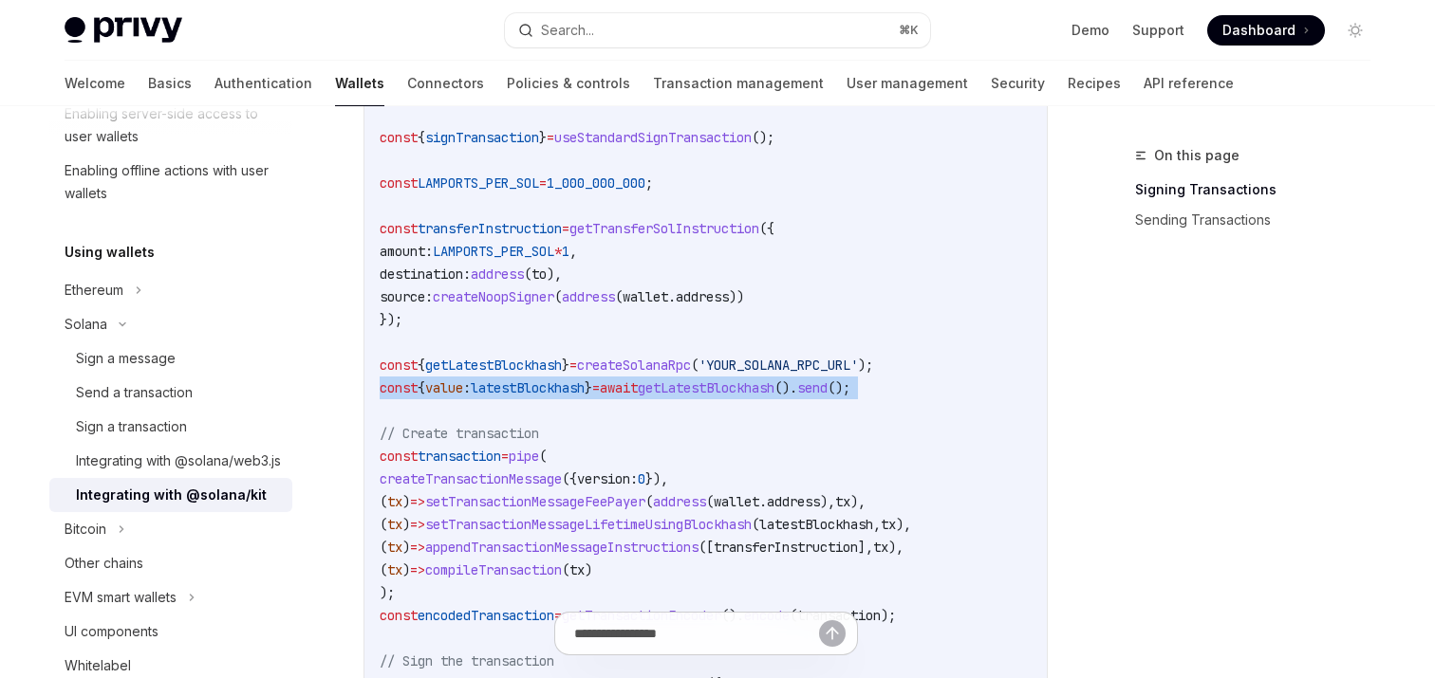
click at [562, 396] on span "latestBlockhash" at bounding box center [528, 388] width 114 height 17
copy code "const { value : latestBlockhash } = await getLatestBlockhash (). send ();"
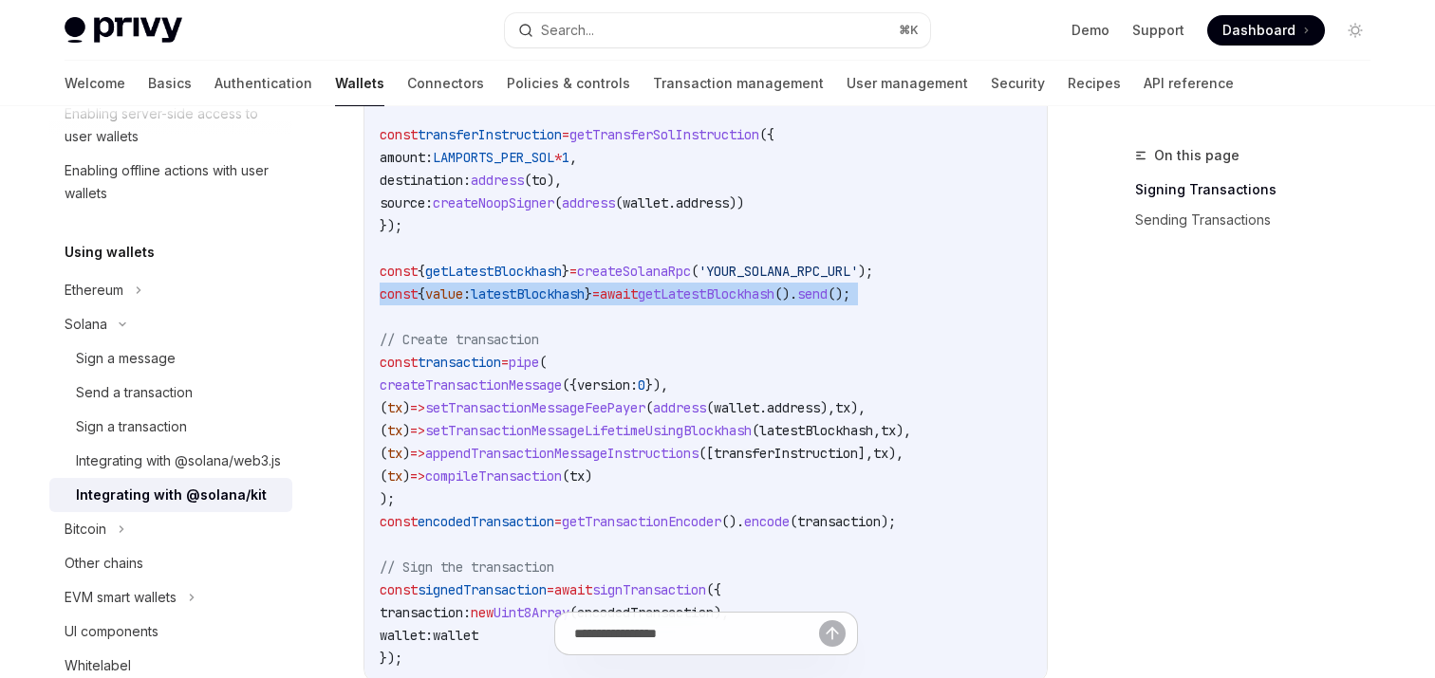
scroll to position [1067, 0]
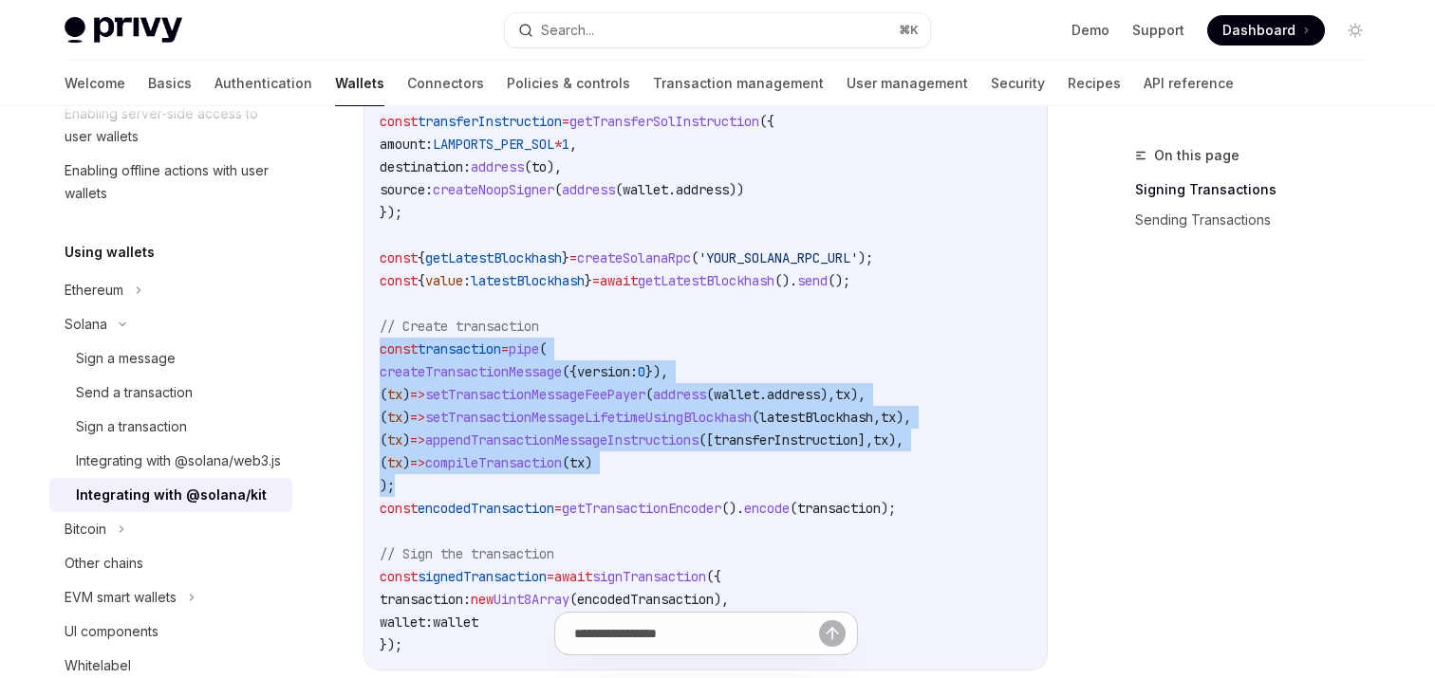
drag, startPoint x: 418, startPoint y: 486, endPoint x: 378, endPoint y: 347, distance: 144.4
click at [378, 347] on div "import { pipe , createTransactionMessage , setTransactionMessageFeePayer , setT…" at bounding box center [705, 178] width 682 height 983
copy code "const transaction = pipe ( createTransactionMessage ({ version: 0 }), ( tx ) =>…"
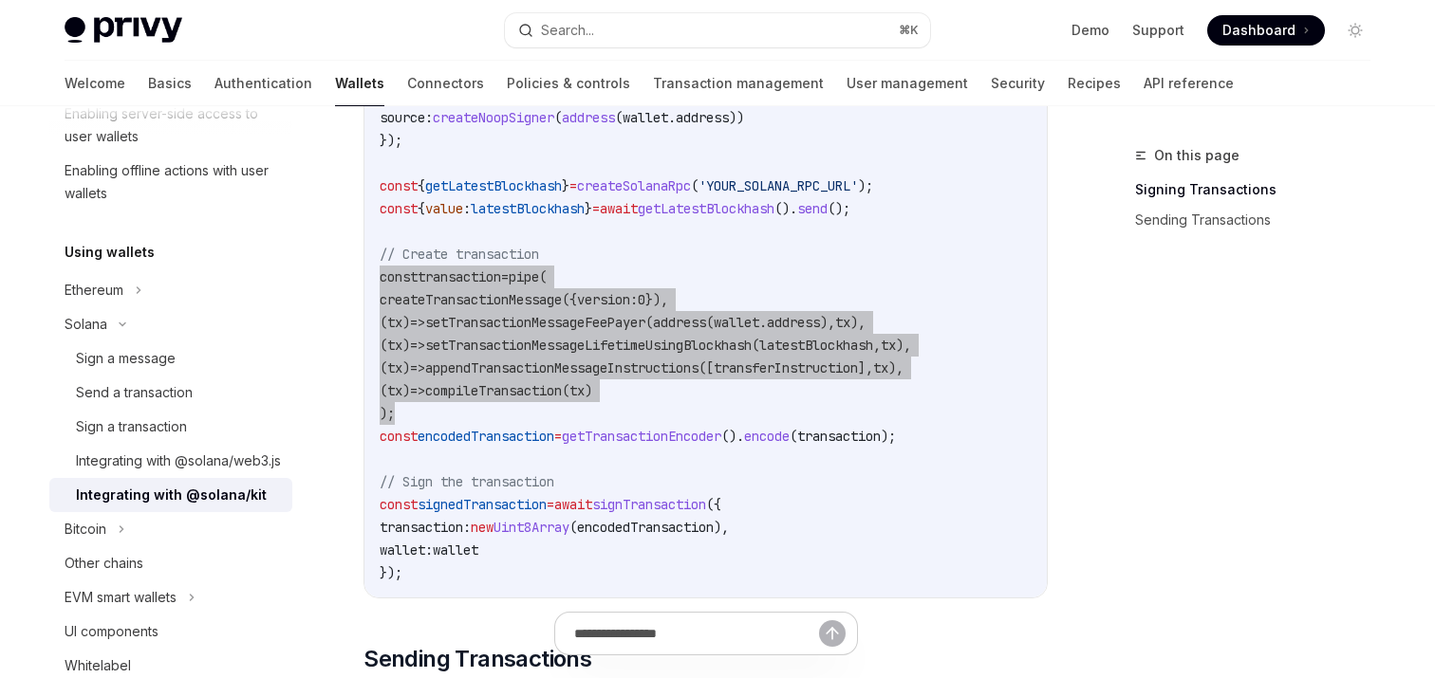
scroll to position [1157, 0]
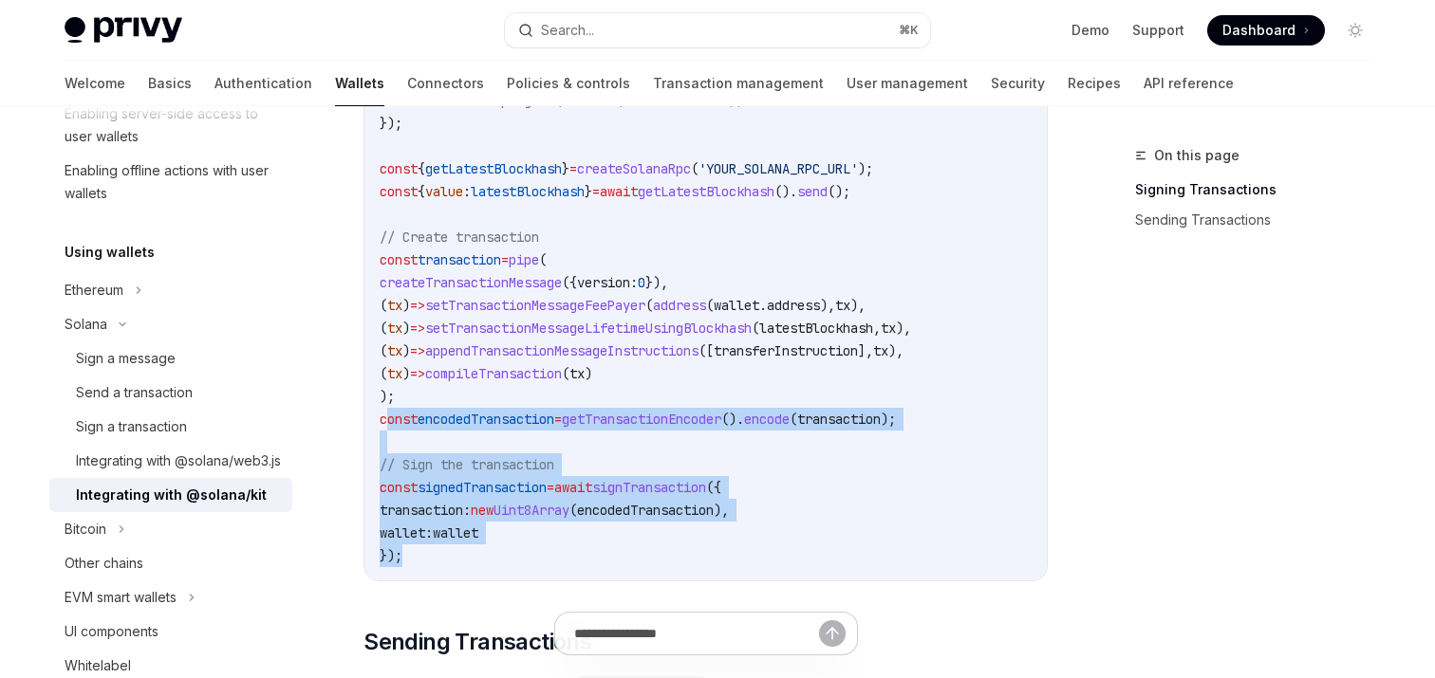
drag, startPoint x: 401, startPoint y: 562, endPoint x: 384, endPoint y: 418, distance: 144.3
click at [384, 418] on code "import { pipe , createTransactionMessage , setTransactionMessageFeePayer , setT…" at bounding box center [706, 89] width 652 height 956
click at [377, 421] on div "import { pipe , createTransactionMessage , setTransactionMessageFeePayer , setT…" at bounding box center [705, 89] width 682 height 983
copy code "const encodedTransaction = getTransactionEncoder (). encode ( transaction ); //…"
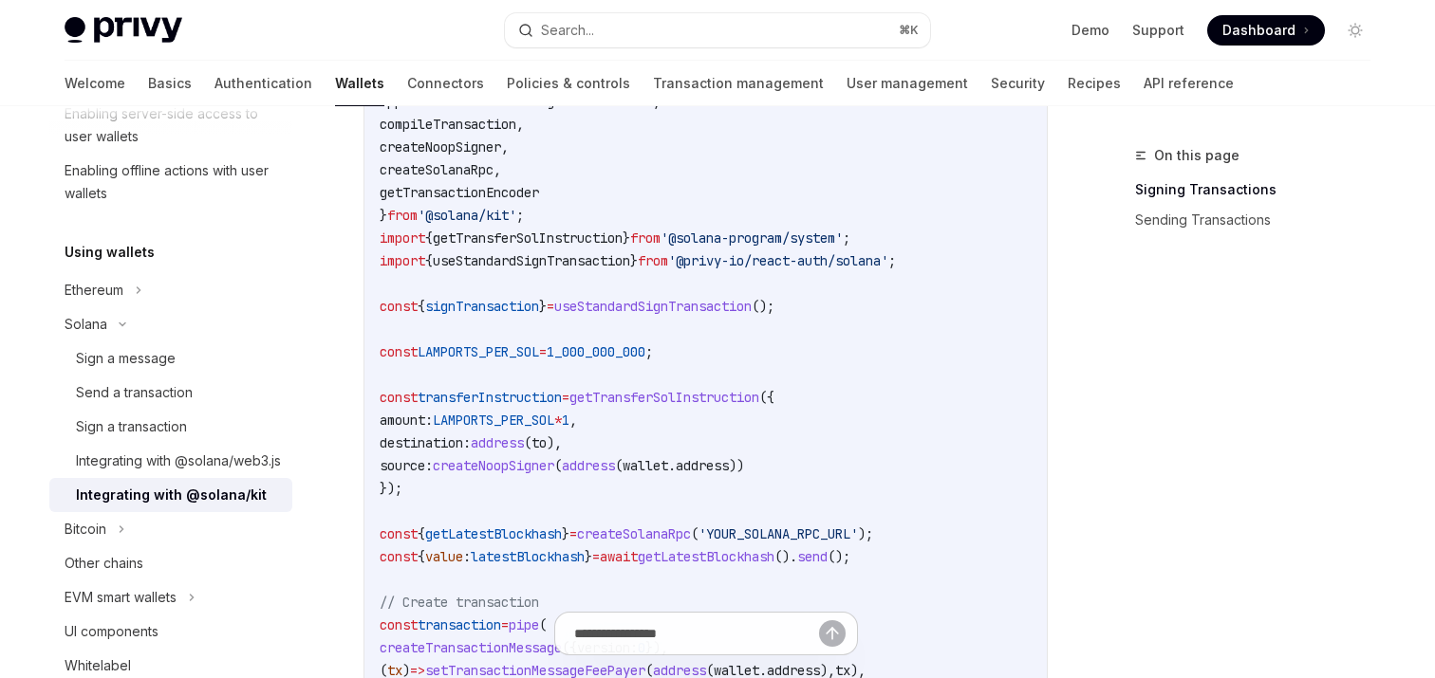
scroll to position [794, 0]
click at [683, 302] on span "useStandardSignTransaction" at bounding box center [652, 303] width 197 height 17
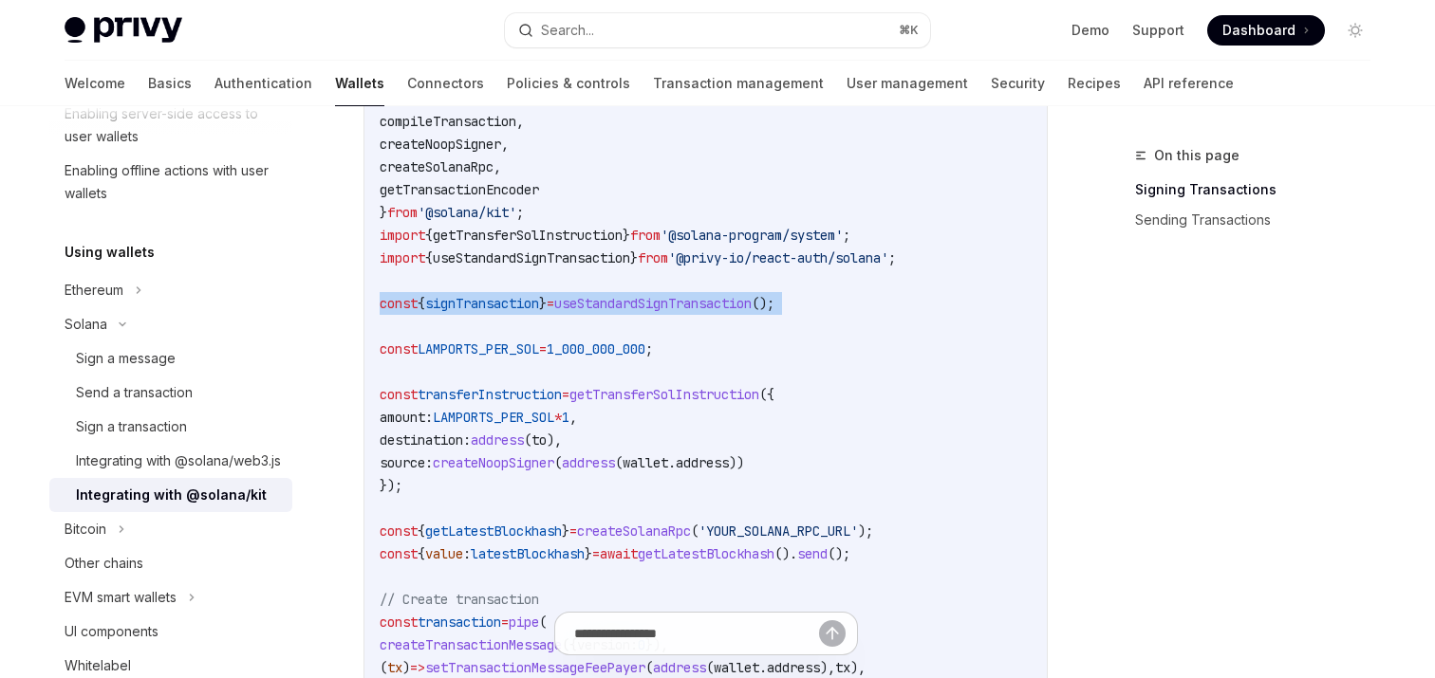
click at [683, 302] on span "useStandardSignTransaction" at bounding box center [652, 303] width 197 height 17
copy code "const { signTransaction } = useStandardSignTransaction ();"
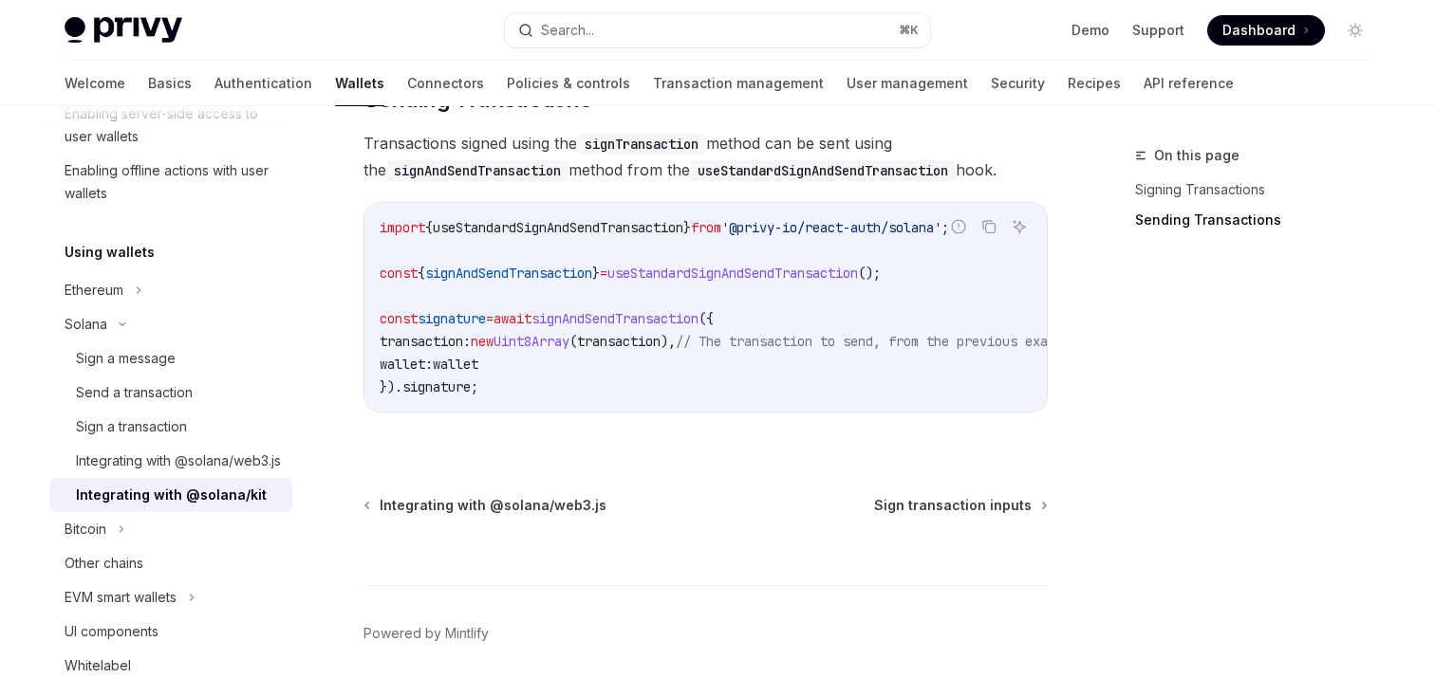
scroll to position [1778, 0]
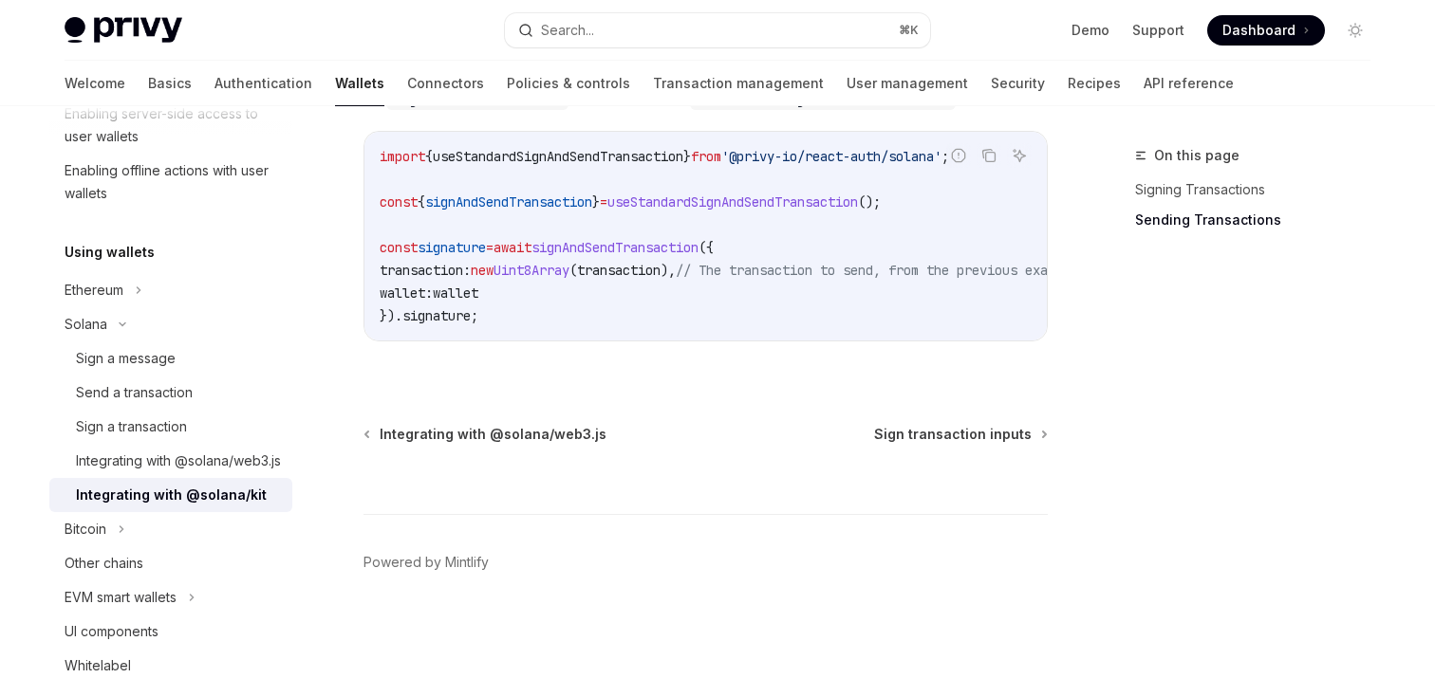
click at [668, 148] on span "useStandardSignAndSendTransaction" at bounding box center [558, 156] width 250 height 17
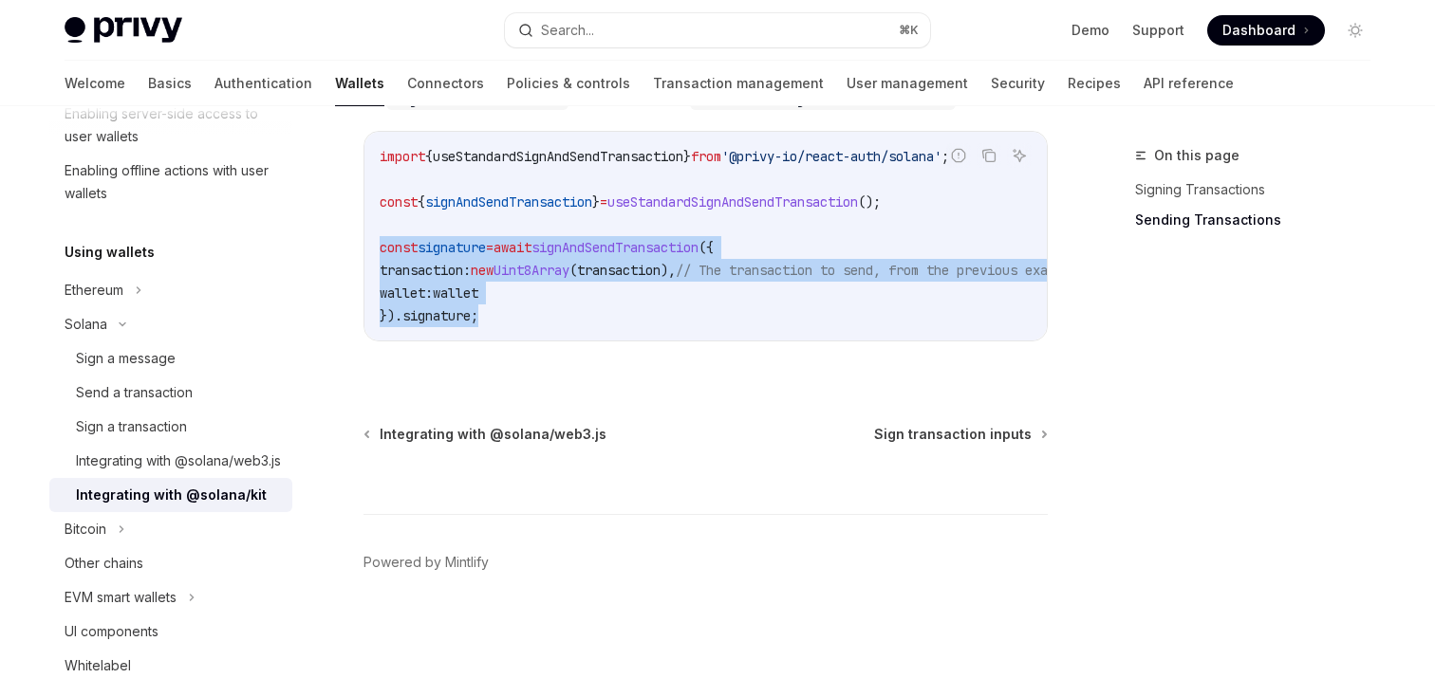
drag, startPoint x: 495, startPoint y: 311, endPoint x: 377, endPoint y: 244, distance: 136.4
click at [377, 244] on div "import { useStandardSignAndSendTransaction } from '@privy-io/react-auth/solana'…" at bounding box center [705, 236] width 682 height 209
